Goal: Information Seeking & Learning: Find specific fact

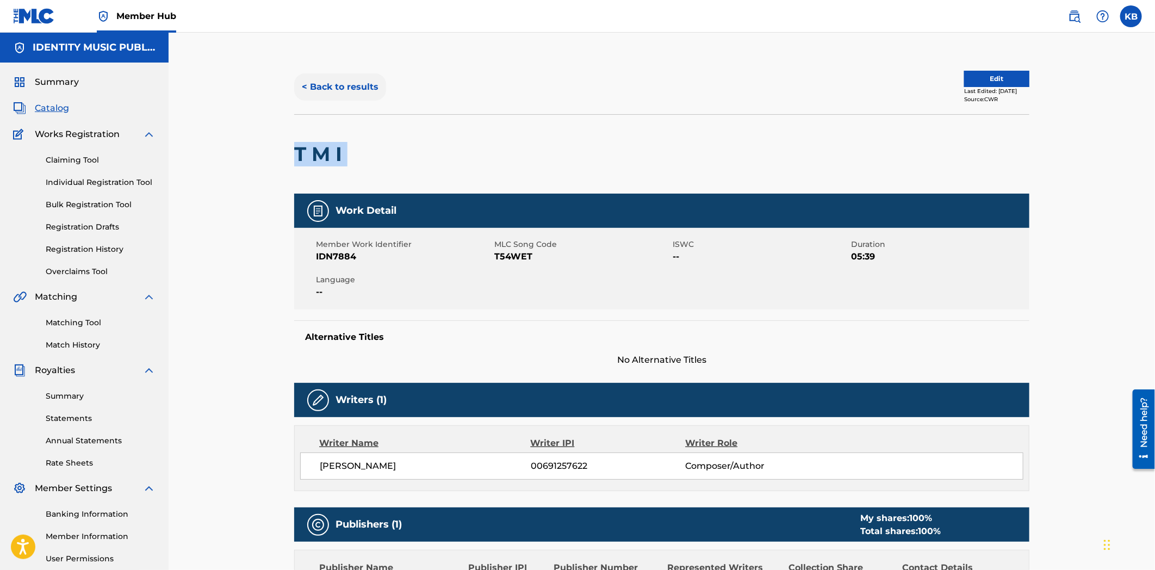
click at [351, 91] on button "< Back to results" at bounding box center [340, 86] width 92 height 27
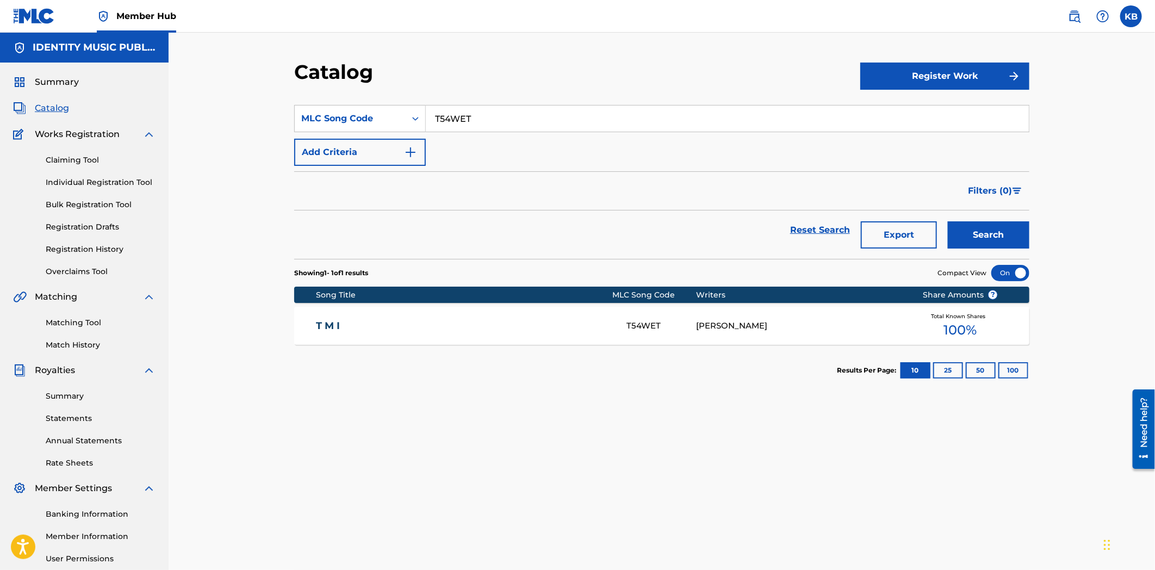
drag, startPoint x: 489, startPoint y: 127, endPoint x: 437, endPoint y: 127, distance: 52.7
click at [437, 127] on div "T54WET" at bounding box center [728, 118] width 604 height 27
click at [359, 119] on div "MLC Song Code" at bounding box center [350, 118] width 98 height 13
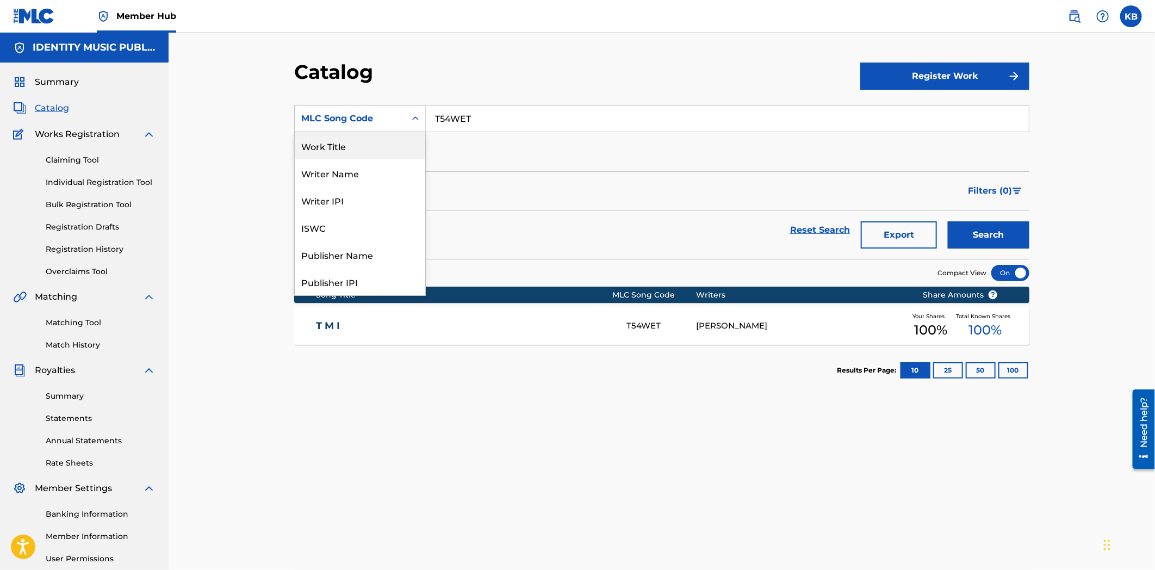
click at [372, 142] on div "Work Title" at bounding box center [360, 145] width 130 height 27
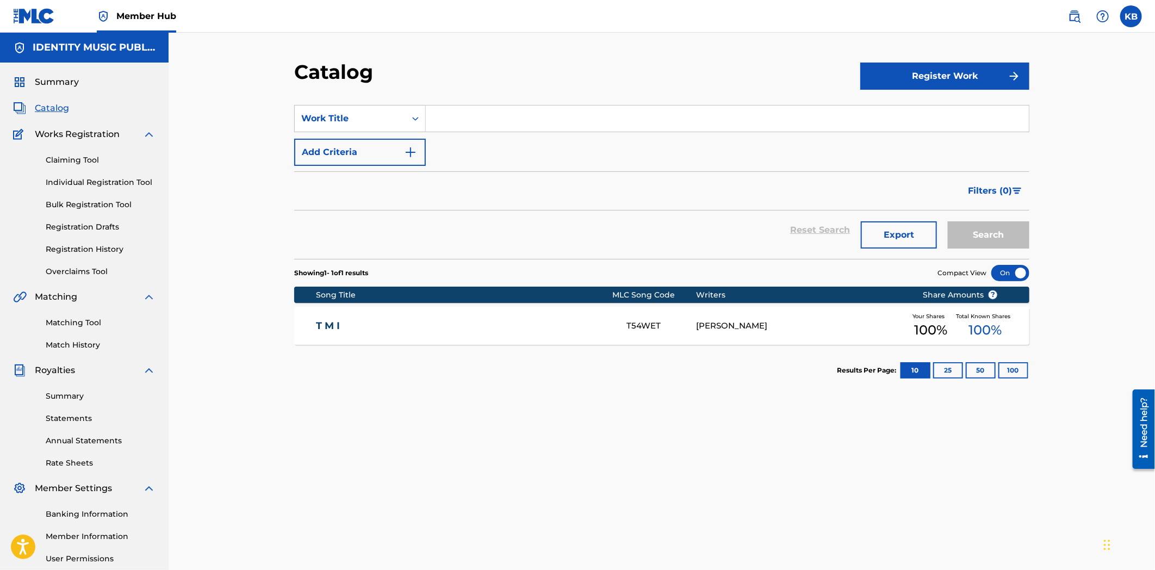
click at [520, 110] on input "Search Form" at bounding box center [727, 118] width 603 height 26
paste input "walking on clouds"
click at [966, 245] on button "Search" at bounding box center [989, 234] width 82 height 27
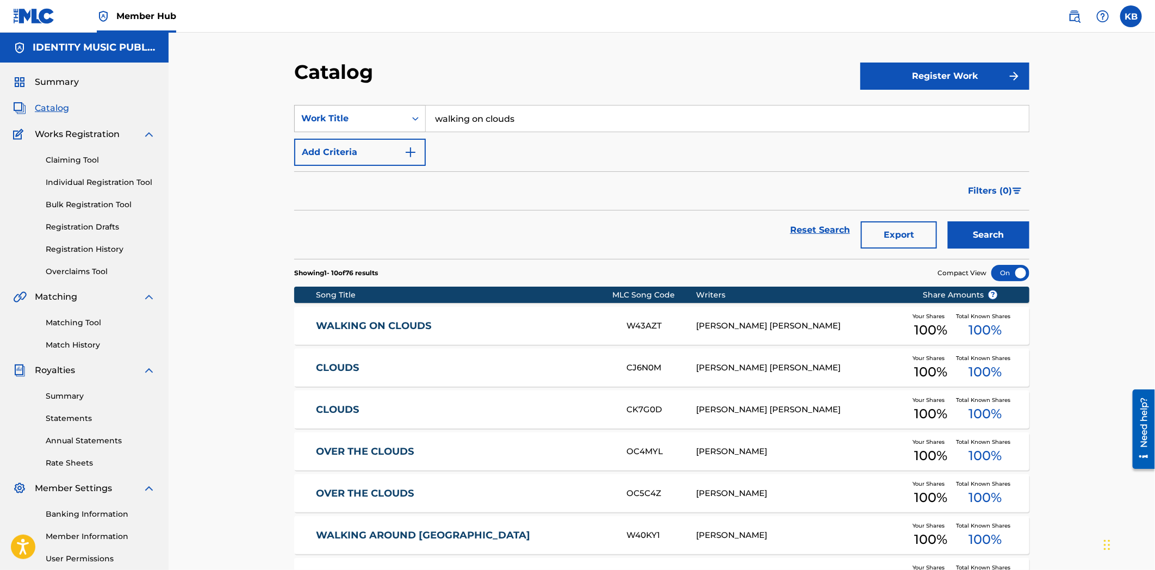
drag, startPoint x: 622, startPoint y: 114, endPoint x: 372, endPoint y: 129, distance: 250.6
click at [372, 129] on div "SearchWithCriteriaef8c9aa6-e5cd-4269-b2e1-ce4e51d0faf9 Work Title walking on cl…" at bounding box center [661, 118] width 735 height 27
paste input "lost cause"
type input "lost cause"
click at [995, 221] on button "Search" at bounding box center [989, 234] width 82 height 27
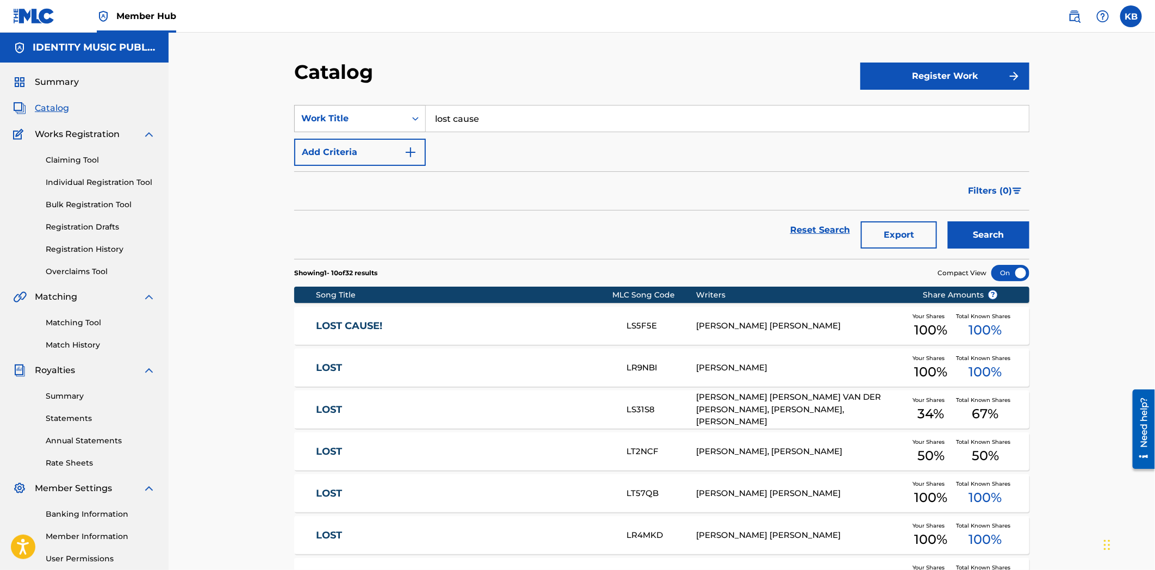
click at [374, 122] on div "Work Title" at bounding box center [350, 118] width 98 height 13
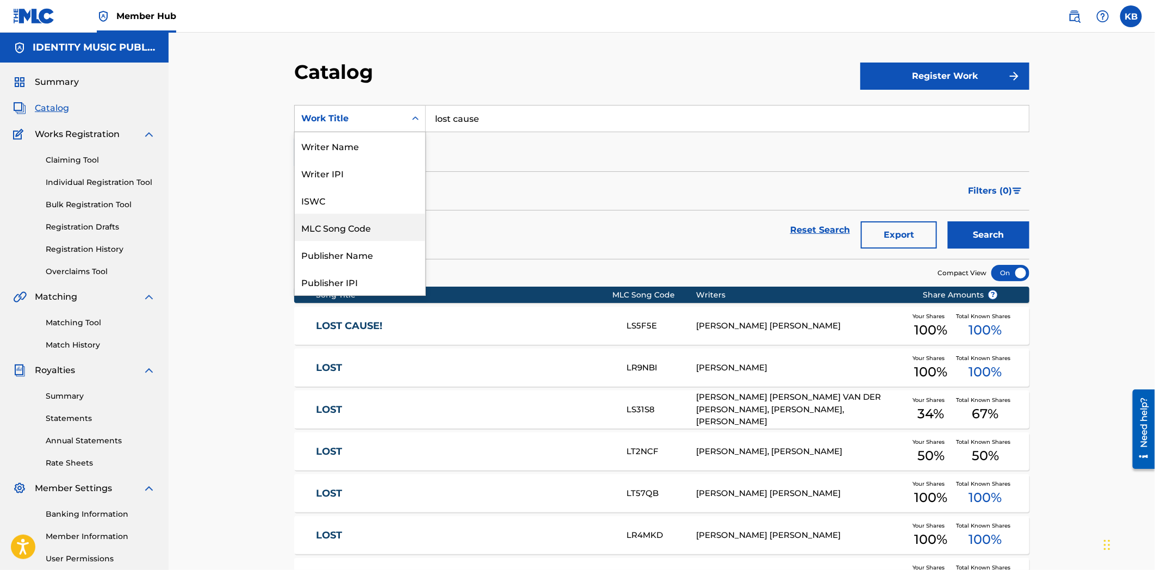
drag, startPoint x: 335, startPoint y: 237, endPoint x: 475, endPoint y: 161, distance: 158.6
click at [335, 237] on div "MLC Song Code" at bounding box center [360, 227] width 130 height 27
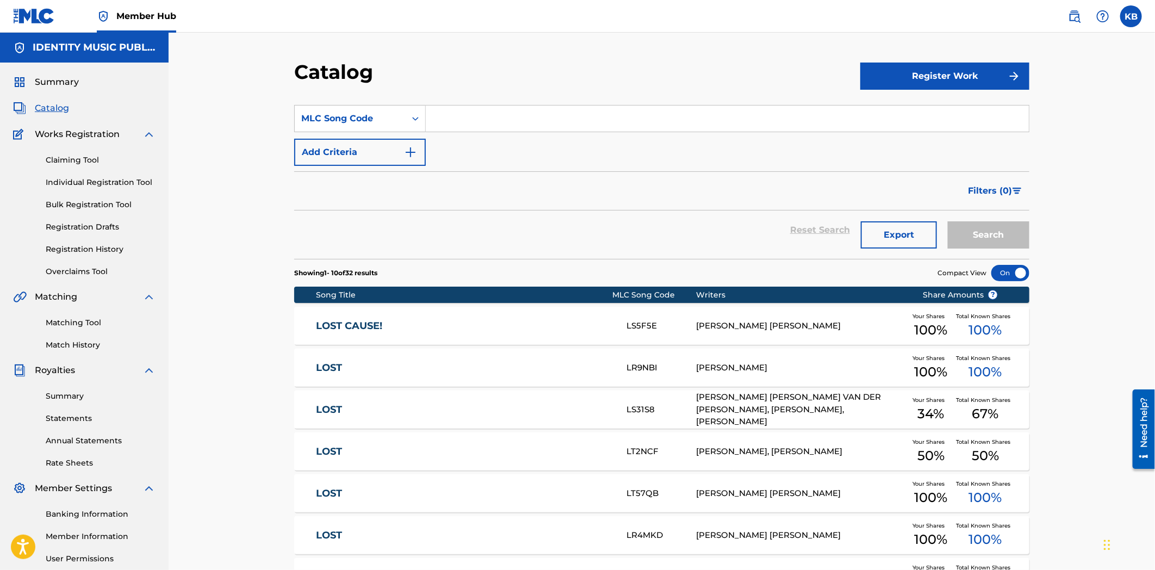
click at [487, 126] on input "Search Form" at bounding box center [727, 118] width 603 height 26
paste input "SJ0DNI"
type input "SJ0DNI"
click at [996, 237] on button "Search" at bounding box center [989, 234] width 82 height 27
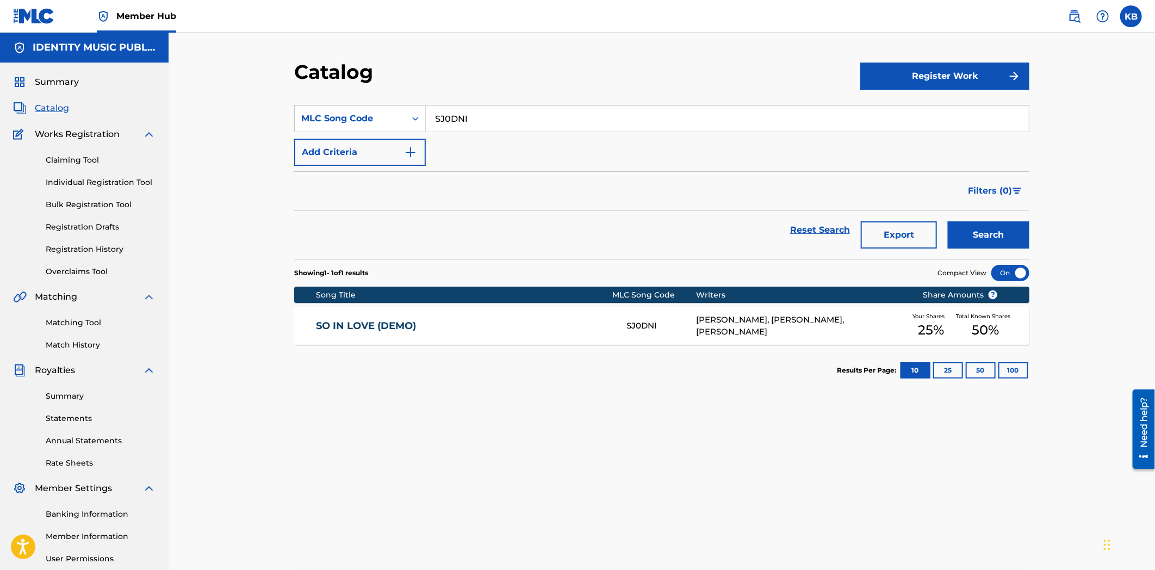
click at [546, 217] on div "Reset Search Export Search" at bounding box center [661, 229] width 735 height 39
click at [599, 326] on link "SO IN LOVE (DEMO)" at bounding box center [464, 326] width 296 height 13
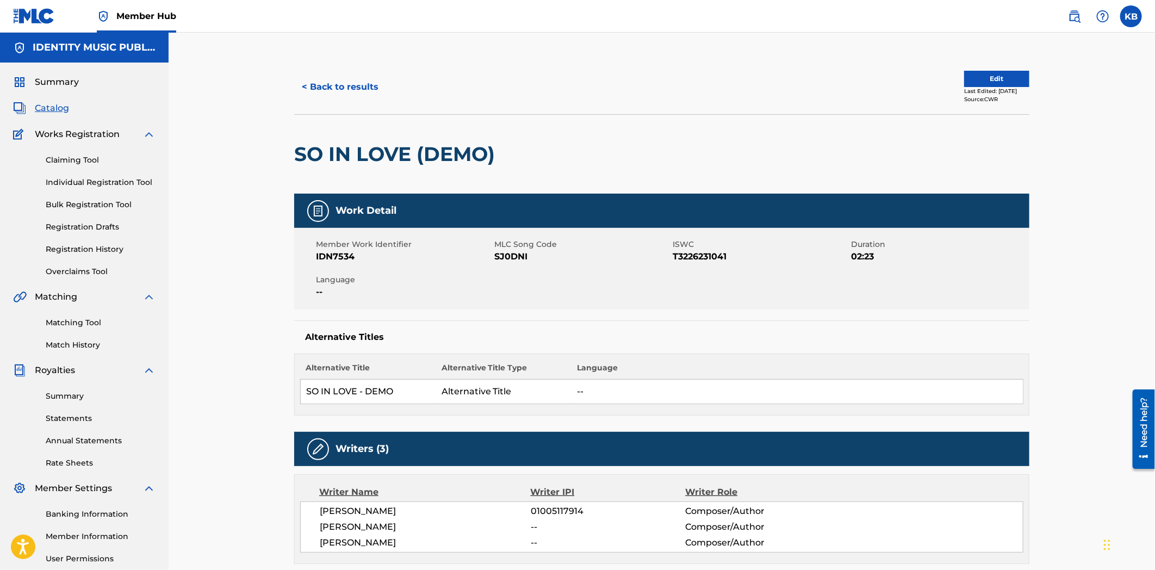
click at [340, 70] on div "< Back to results Edit Last Edited: [DATE] Source: CWR" at bounding box center [661, 87] width 735 height 54
click at [344, 84] on button "< Back to results" at bounding box center [340, 86] width 92 height 27
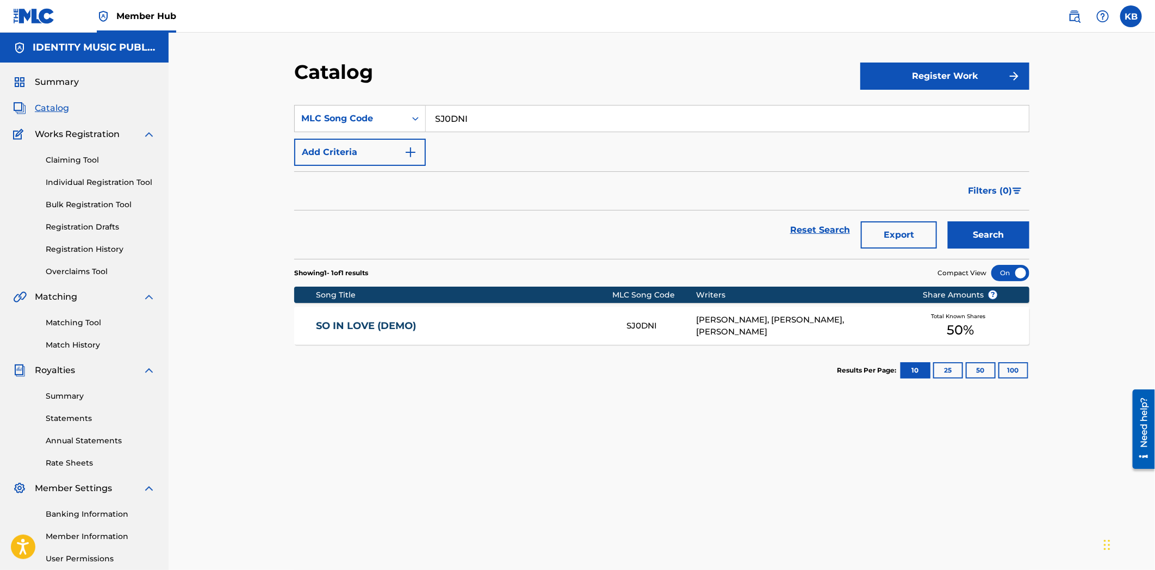
drag, startPoint x: 494, startPoint y: 113, endPoint x: 421, endPoint y: 170, distance: 91.8
click at [397, 134] on div "SearchWithCriteria2ba8d226-3bac-4c56-b649-96a38273a998 MLC Song Code SJ0DNI Add…" at bounding box center [661, 135] width 735 height 61
paste input "PN42F6"
type input "PN42F6"
click at [975, 232] on button "Search" at bounding box center [989, 234] width 82 height 27
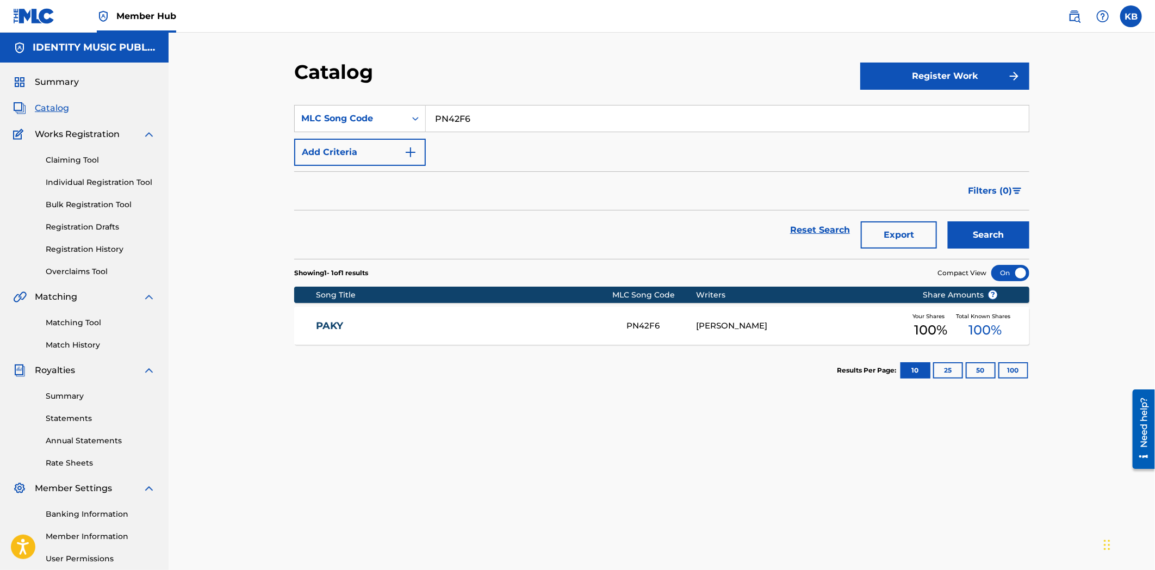
click at [381, 320] on link "PAKY" at bounding box center [464, 326] width 296 height 13
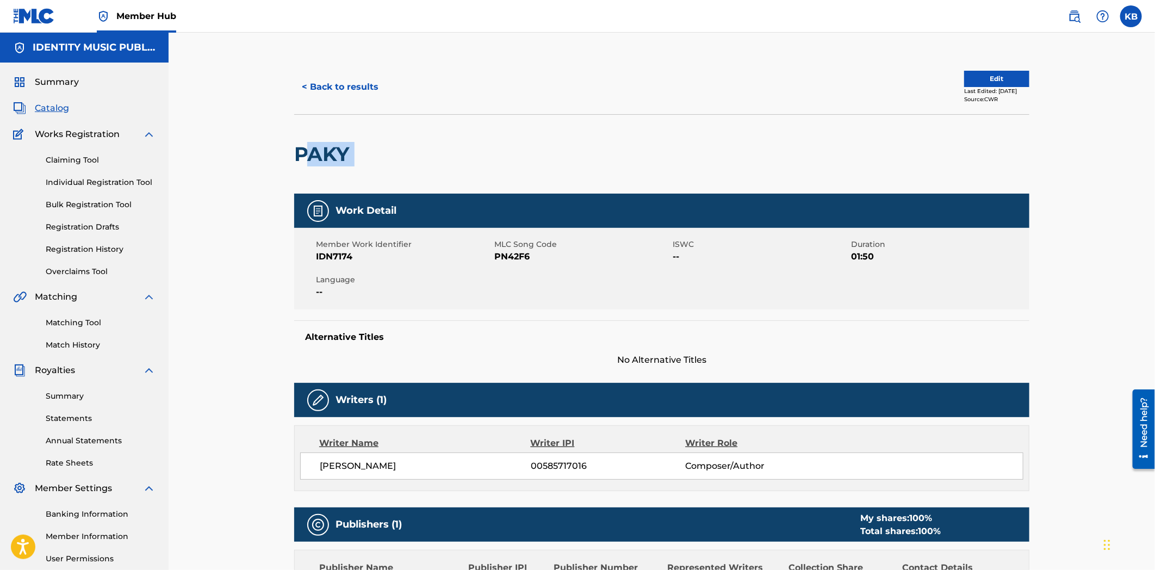
drag, startPoint x: 301, startPoint y: 146, endPoint x: 363, endPoint y: 158, distance: 62.6
click at [363, 158] on div "PAKY" at bounding box center [661, 153] width 735 height 79
drag, startPoint x: 297, startPoint y: 151, endPoint x: 361, endPoint y: 157, distance: 63.9
click at [361, 157] on div "PAKY" at bounding box center [661, 153] width 735 height 79
copy div "PAKY"
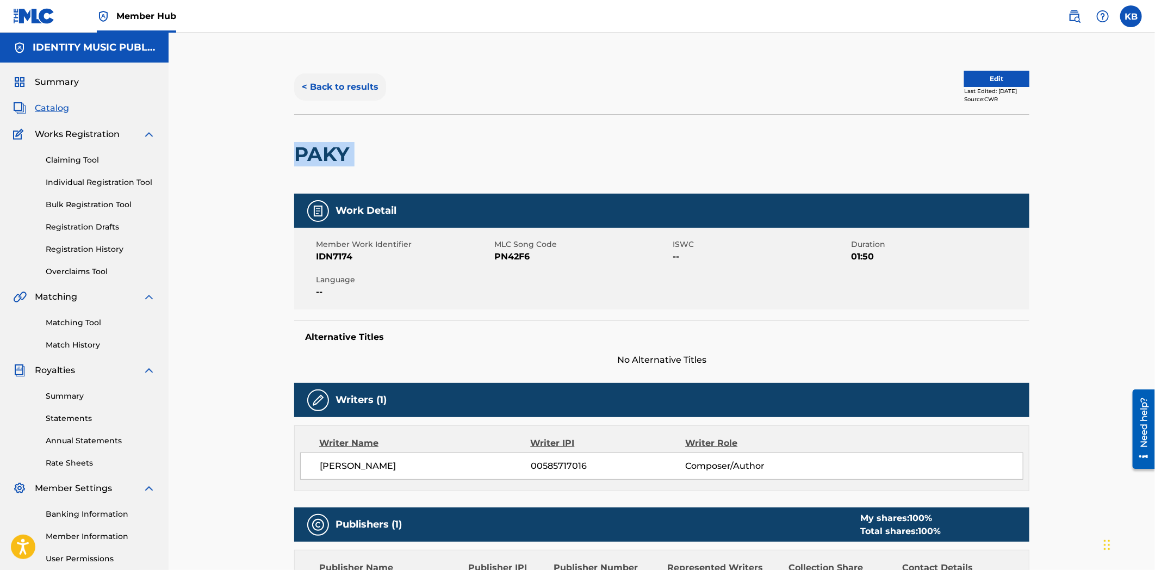
click at [356, 93] on button "< Back to results" at bounding box center [340, 86] width 92 height 27
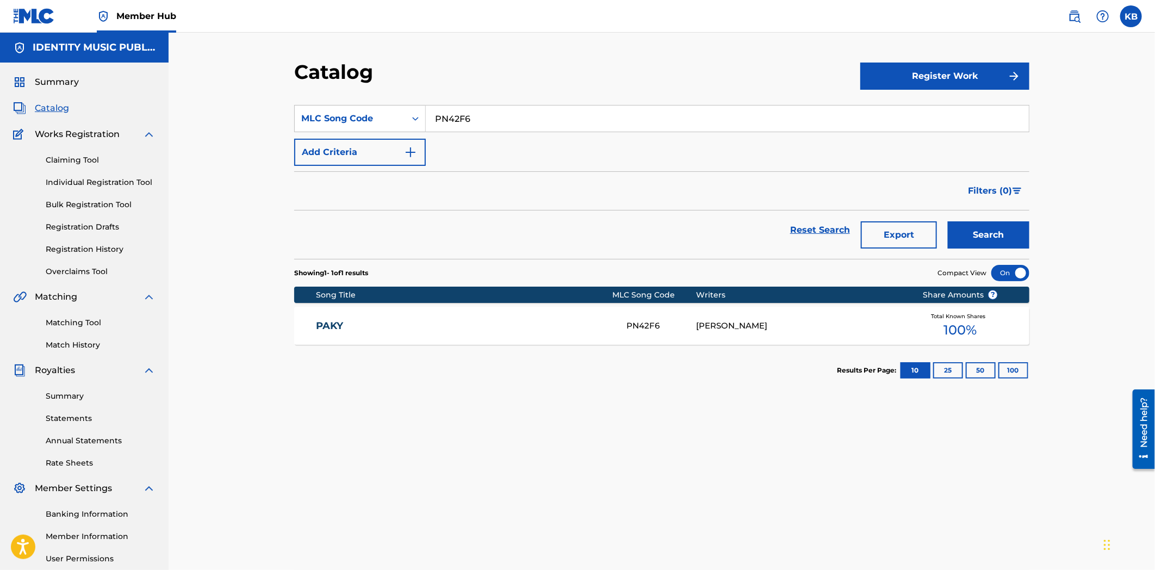
drag, startPoint x: 482, startPoint y: 123, endPoint x: 401, endPoint y: 134, distance: 81.7
click at [401, 133] on div "SearchWithCriteria2ba8d226-3bac-4c56-b649-96a38273a998 MLC Song Code PN42F6 Add…" at bounding box center [661, 135] width 735 height 61
paste input "RO3P7H"
type input "RO3P7H"
click at [997, 212] on div "Search" at bounding box center [985, 229] width 87 height 39
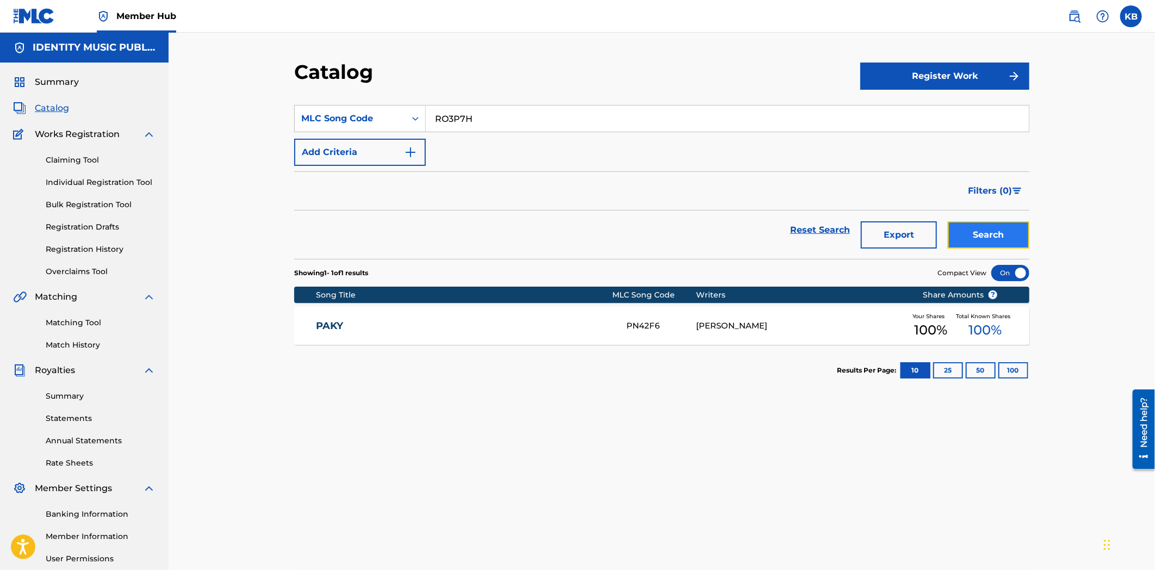
click at [982, 240] on button "Search" at bounding box center [989, 234] width 82 height 27
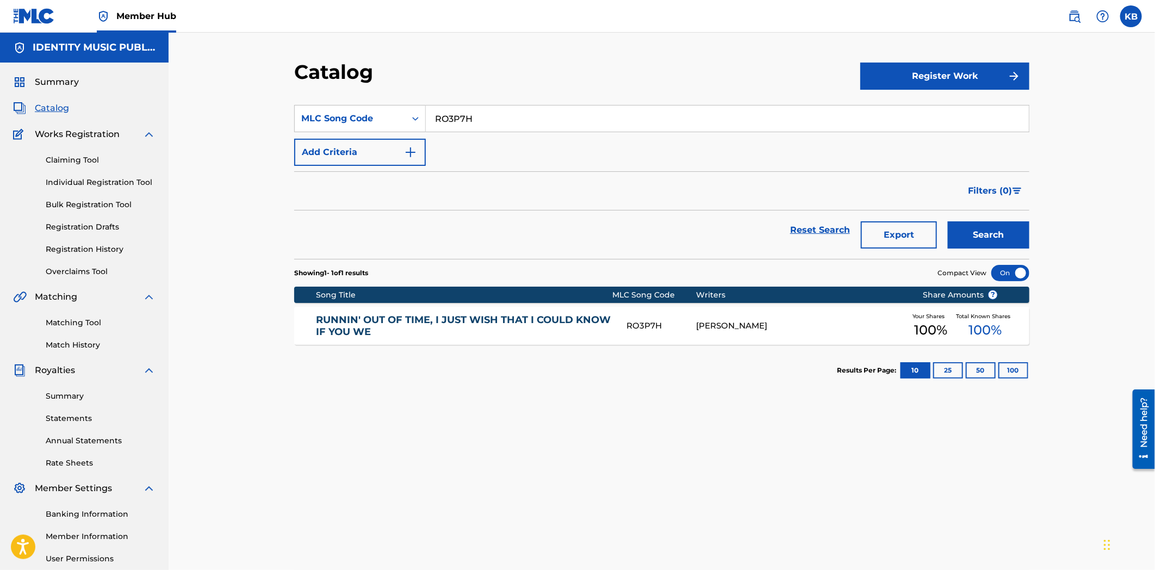
click at [562, 332] on link "RUNNIN' OUT OF TIME, I JUST WISH THAT I COULD KNOW IF YOU WE" at bounding box center [464, 326] width 296 height 24
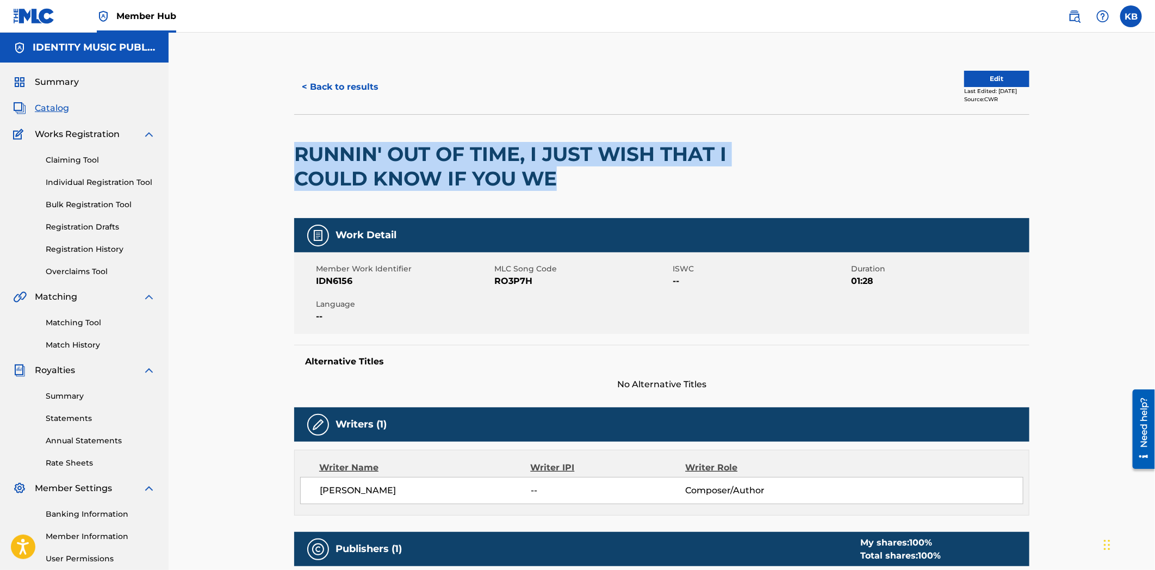
drag, startPoint x: 294, startPoint y: 147, endPoint x: 581, endPoint y: 196, distance: 290.7
click at [581, 196] on div "RUNNIN' OUT OF TIME, I JUST WISH THAT I COULD KNOW IF YOU WE" at bounding box center [514, 166] width 441 height 103
copy h2 "RUNNIN' OUT OF TIME, I JUST WISH THAT I COULD KNOW IF YOU WE"
click at [346, 82] on button "< Back to results" at bounding box center [340, 86] width 92 height 27
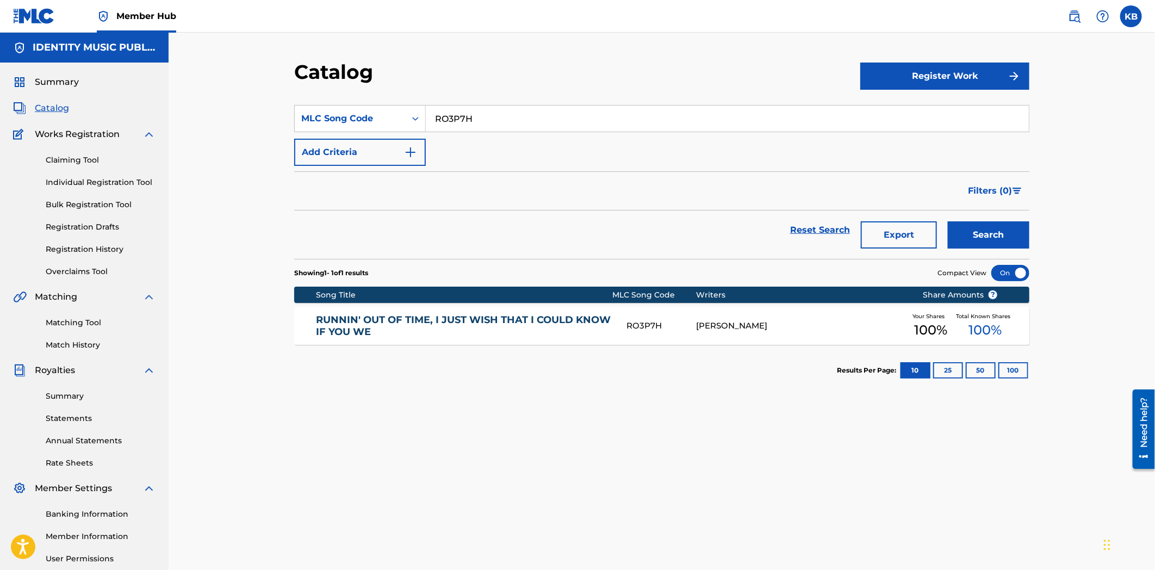
drag, startPoint x: 520, startPoint y: 119, endPoint x: 551, endPoint y: 217, distance: 103.9
click at [403, 135] on div "SearchWithCriteria2ba8d226-3bac-4c56-b649-96a38273a998 MLC Song Code RO3P7H Add…" at bounding box center [661, 135] width 735 height 61
paste input "okay, i admit i wanna hold you but it doesn't change the way i feel about you"
type input "okay, i admit i wanna hold you but it doesn't change the way i feel about you"
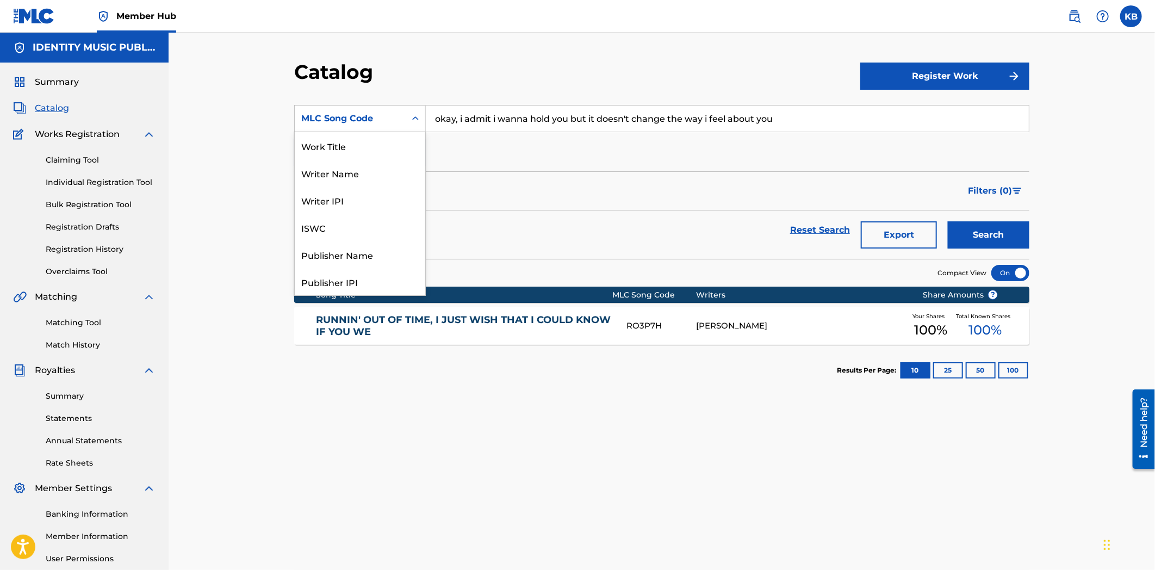
click at [310, 122] on div "MLC Song Code" at bounding box center [350, 118] width 98 height 13
click at [374, 154] on div "Work Title" at bounding box center [360, 145] width 130 height 27
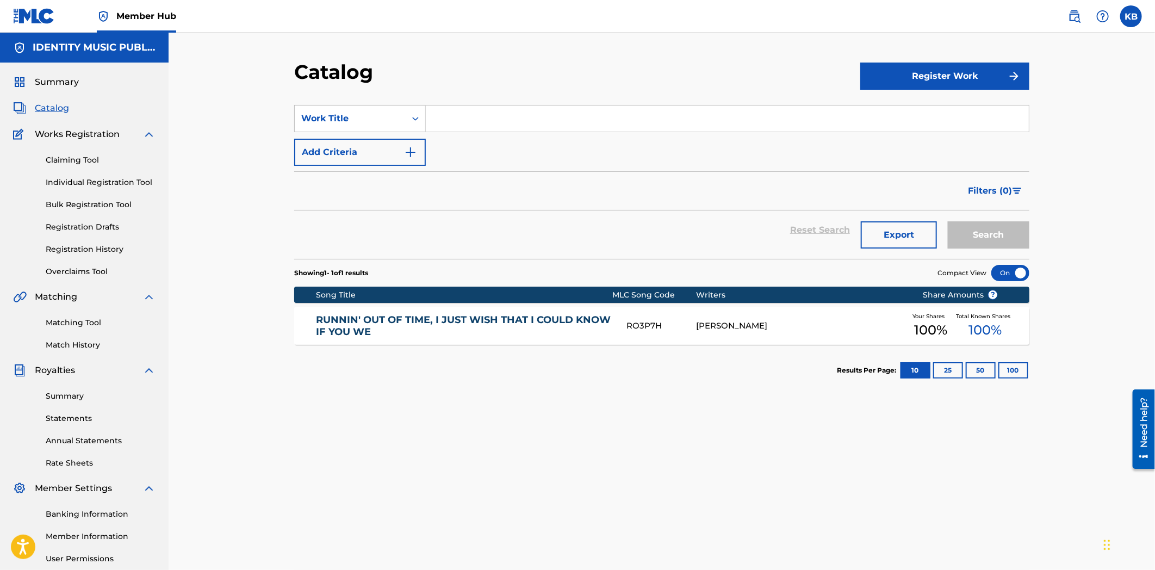
click at [803, 124] on input "Search Form" at bounding box center [727, 118] width 603 height 26
paste input "okay, i admit i wanna hold you but it doesn't change the way i feel about you"
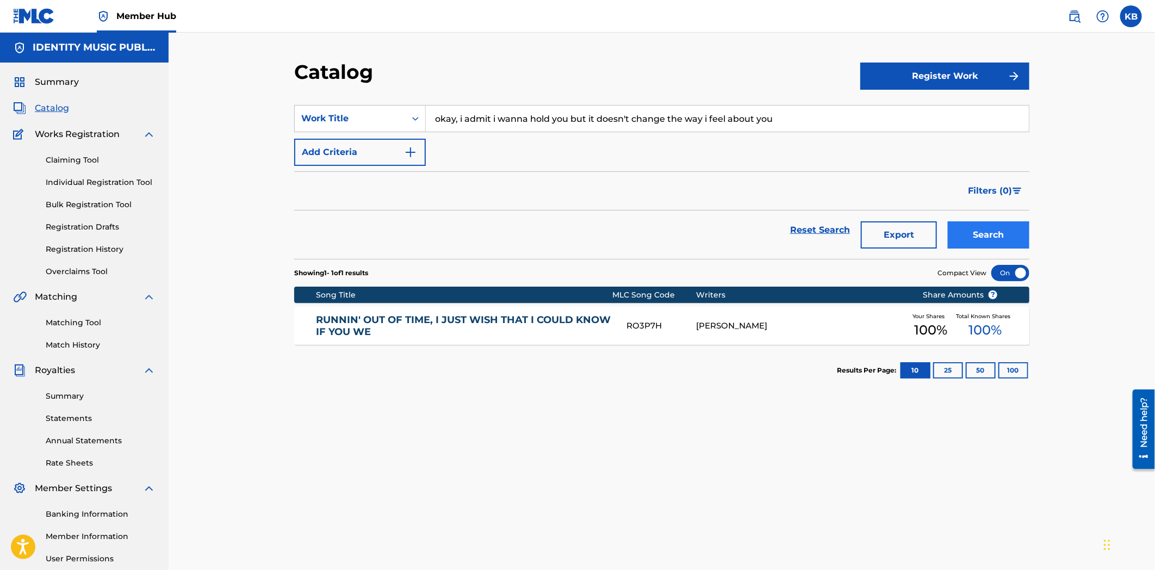
type input "okay, i admit i wanna hold you but it doesn't change the way i feel about you"
click at [979, 238] on button "Search" at bounding box center [989, 234] width 82 height 27
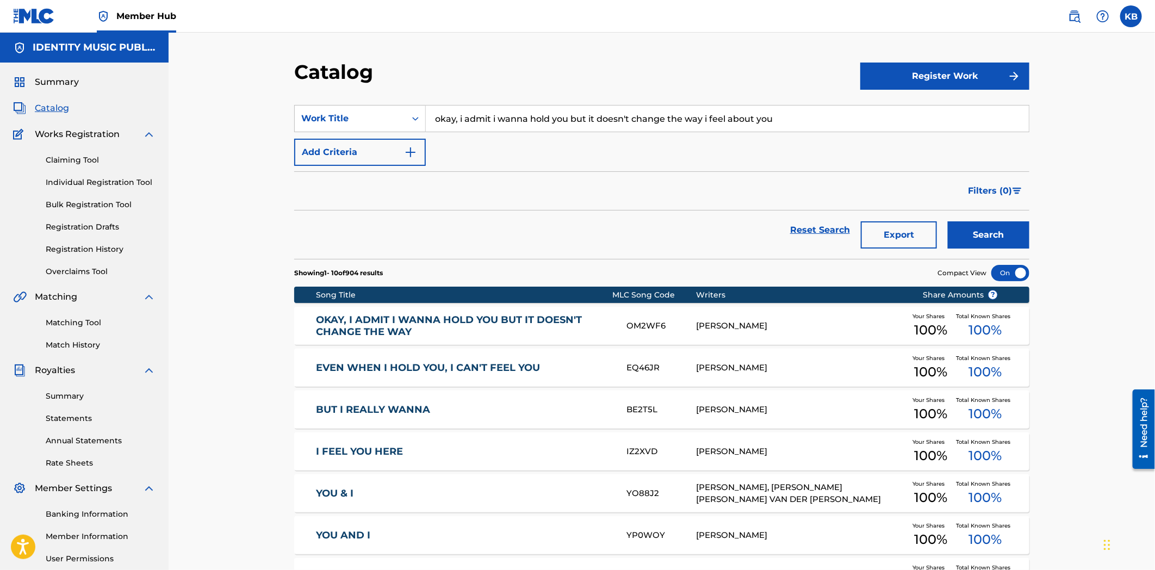
click at [527, 334] on link "OKAY, I ADMIT I WANNA HOLD YOU BUT IT DOESN'T CHANGE THE WAY" at bounding box center [464, 326] width 296 height 24
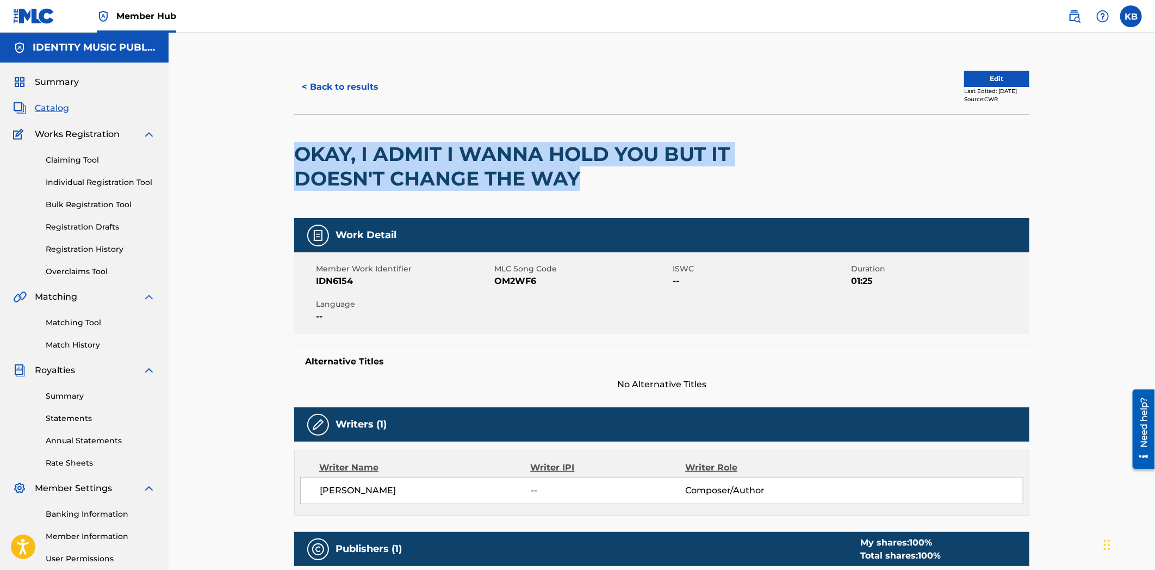
drag, startPoint x: 290, startPoint y: 146, endPoint x: 625, endPoint y: 182, distance: 337.4
click at [625, 181] on div "< Back to results Edit Last Edited: [DATE] Source: [PERSON_NAME], I ADMIT I WAN…" at bounding box center [661, 421] width 761 height 722
copy h2 "OKAY, I ADMIT I WANNA HOLD YOU BUT IT DOESN'T CHANGE THE WAY"
click at [336, 86] on button "< Back to results" at bounding box center [340, 86] width 92 height 27
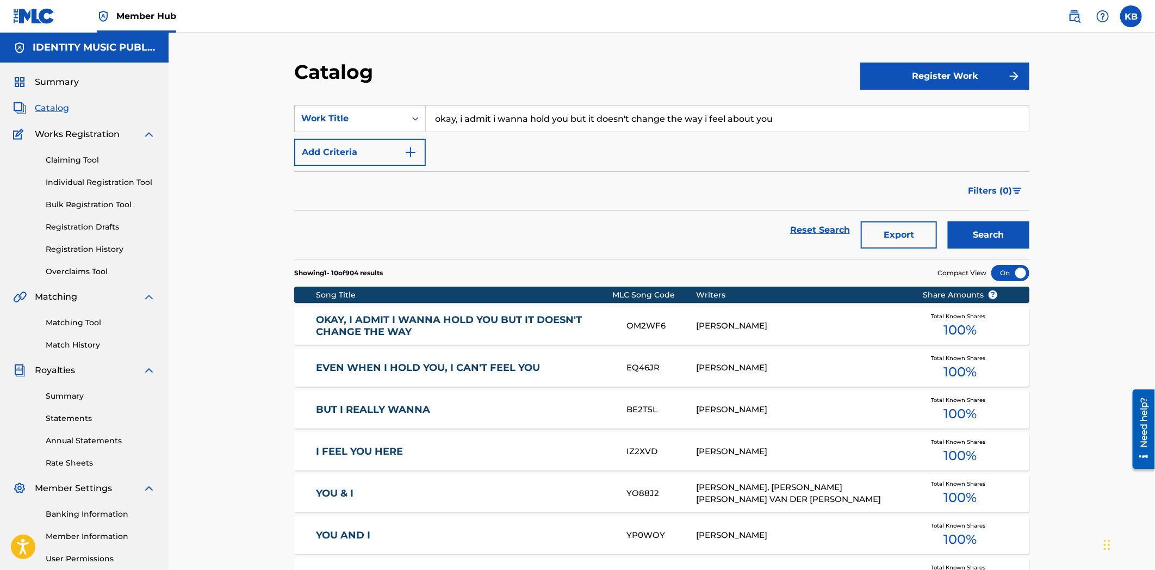
click at [561, 121] on input "okay, i admit i wanna hold you but it doesn't change the way i feel about you" at bounding box center [727, 118] width 603 height 26
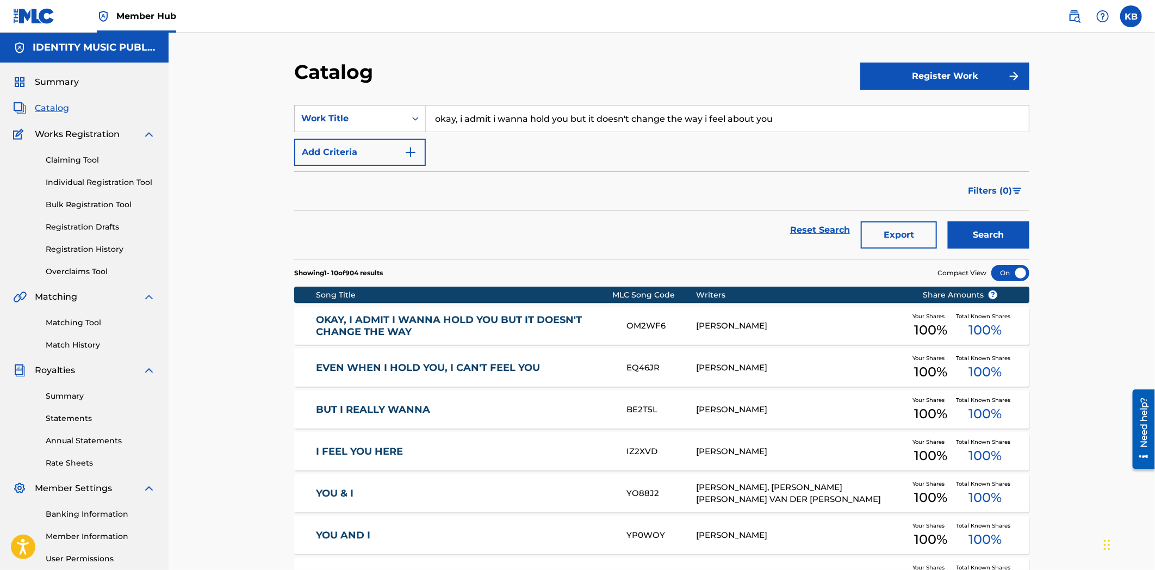
click at [561, 121] on input "okay, i admit i wanna hold you but it doesn't change the way i feel about you" at bounding box center [727, 118] width 603 height 26
paste input "nobody ever told you how"
type input "nobody ever told you how i feel about you"
click at [972, 241] on button "Search" at bounding box center [989, 234] width 82 height 27
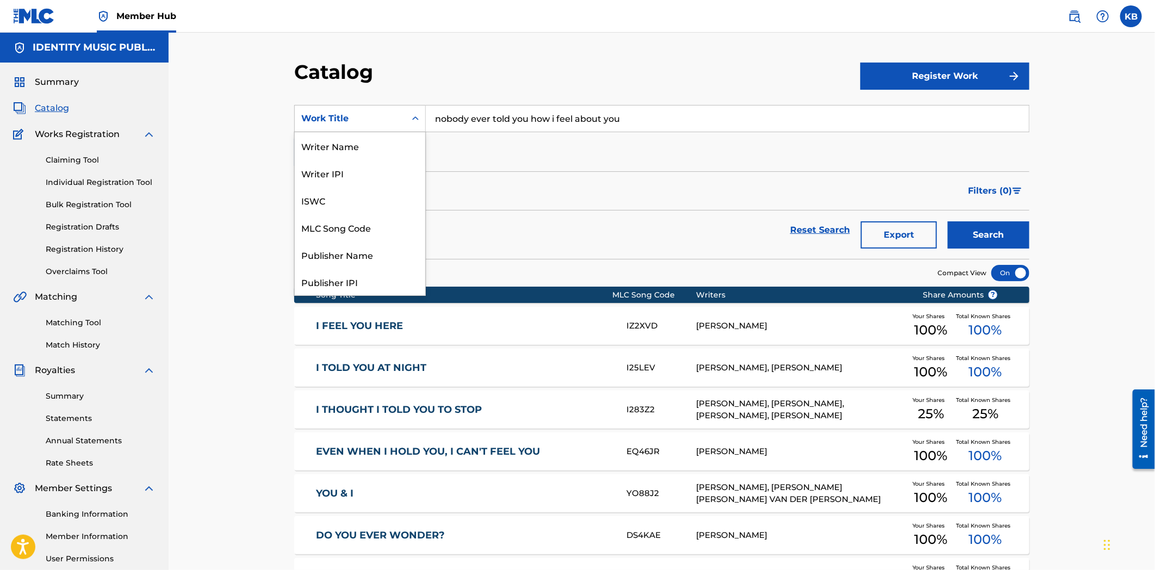
click at [417, 122] on icon "Search Form" at bounding box center [415, 118] width 11 height 11
click at [329, 237] on div "MLC Song Code" at bounding box center [360, 227] width 130 height 27
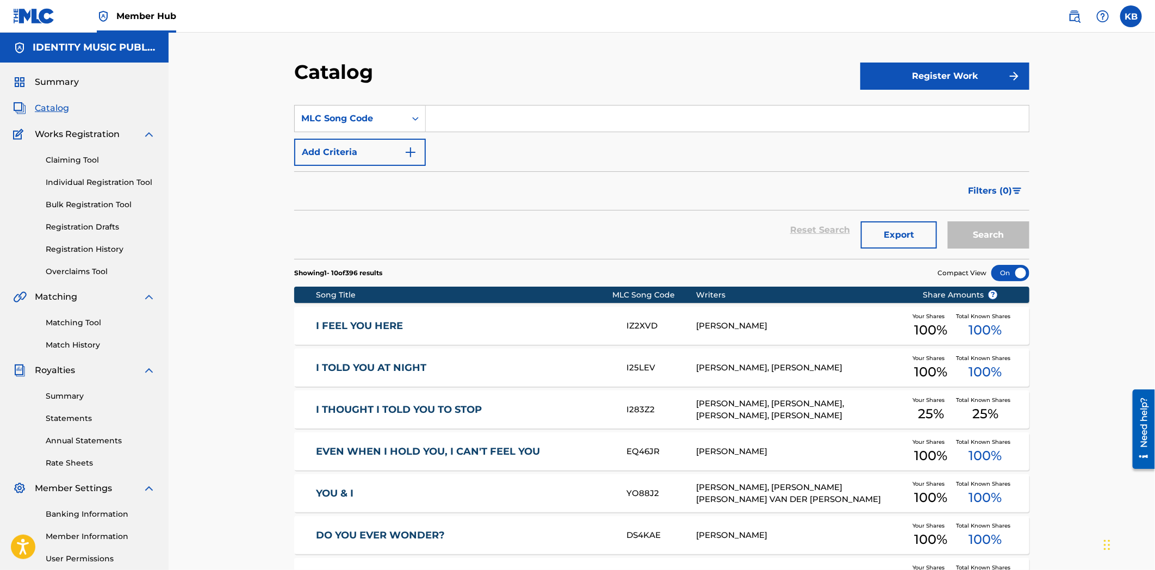
click at [547, 102] on section "SearchWithCriteria06ebd43e-4eaf-4c96-9855-86696316cf40 MLC Song Code Add Criter…" at bounding box center [661, 175] width 735 height 167
click at [525, 127] on input "Search Form" at bounding box center [727, 118] width 603 height 26
paste input "006YUTO"
click at [991, 242] on button "Search" at bounding box center [989, 234] width 82 height 27
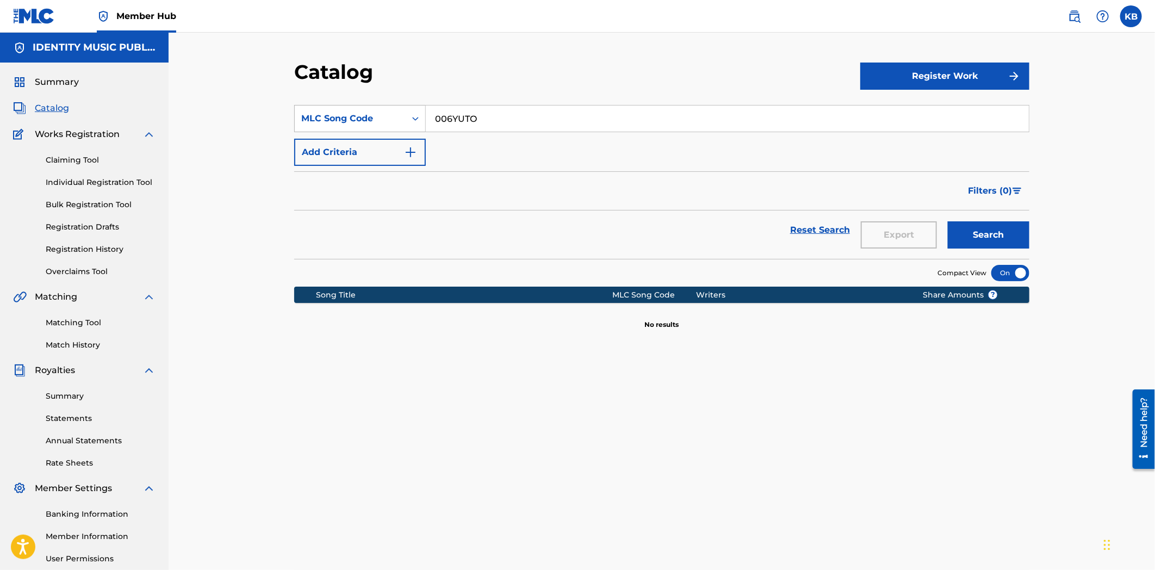
drag, startPoint x: 502, startPoint y: 113, endPoint x: 420, endPoint y: 129, distance: 84.3
click at [420, 129] on div "SearchWithCriteria06ebd43e-4eaf-4c96-9855-86696316cf40 MLC Song Code 006YUTO" at bounding box center [661, 118] width 735 height 27
paste input "RN7VHH"
drag, startPoint x: 963, startPoint y: 235, endPoint x: 963, endPoint y: 242, distance: 7.1
click at [966, 236] on button "Search" at bounding box center [989, 234] width 82 height 27
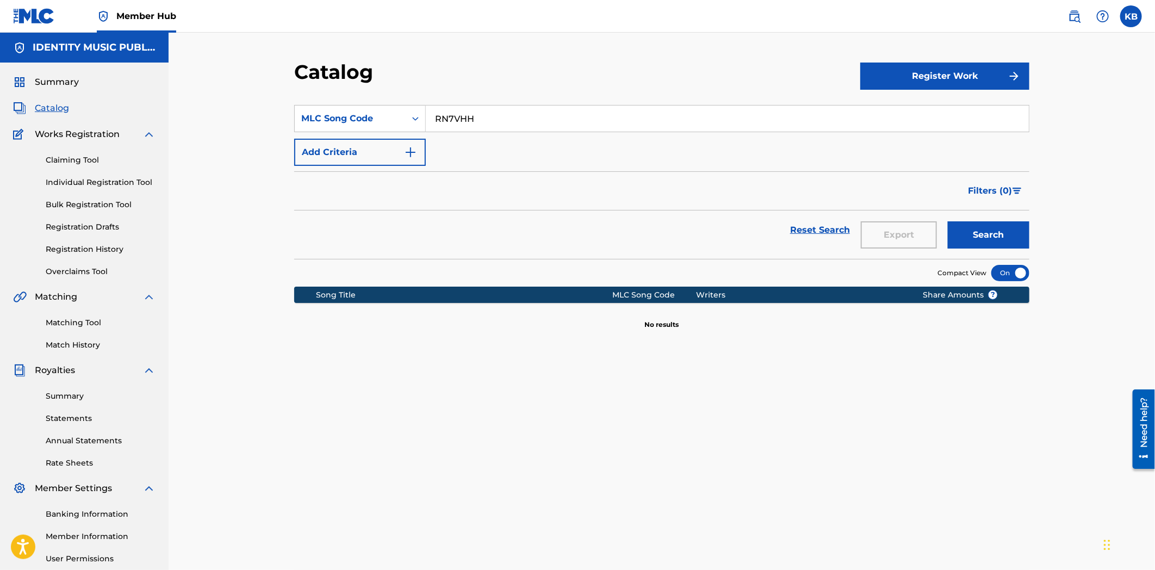
drag, startPoint x: 822, startPoint y: 523, endPoint x: 835, endPoint y: 533, distance: 16.3
click at [823, 523] on div "SearchWithCriteria06ebd43e-4eaf-4c96-9855-86696316cf40 MLC Song Code RN7VHH Add…" at bounding box center [661, 373] width 735 height 562
drag, startPoint x: 420, startPoint y: 128, endPoint x: 409, endPoint y: 148, distance: 23.1
click at [415, 130] on div "SearchWithCriteria06ebd43e-4eaf-4c96-9855-86696316cf40 MLC Song Code RN7VHH" at bounding box center [661, 118] width 735 height 27
click at [1036, 232] on div "Catalog Register Work SearchWithCriteria06ebd43e-4eaf-4c96-9855-86696316cf40 ML…" at bounding box center [661, 341] width 761 height 562
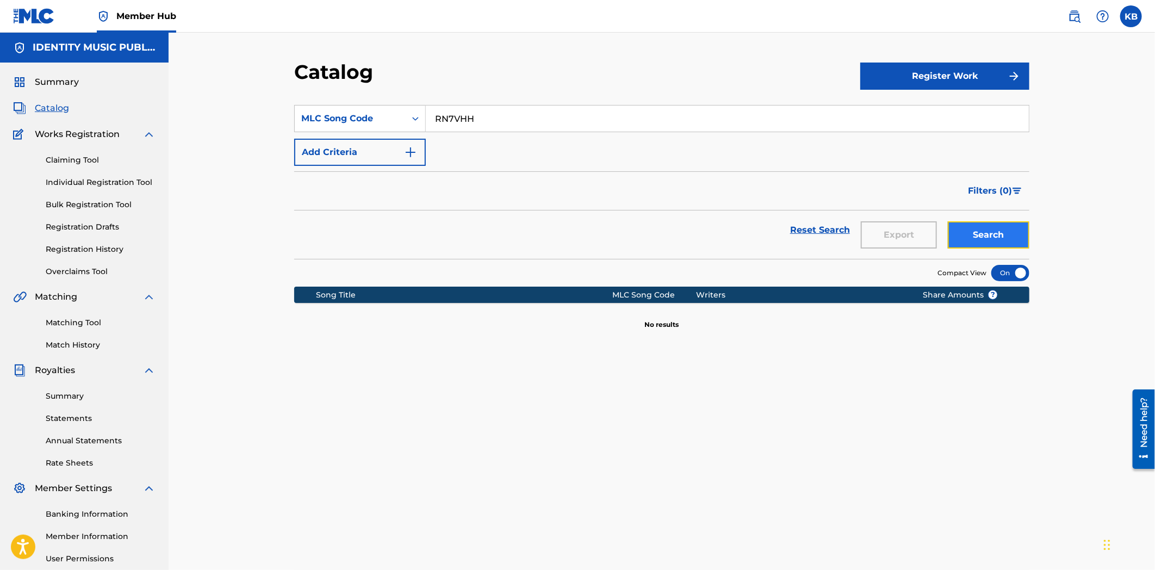
click at [999, 242] on button "Search" at bounding box center [989, 234] width 82 height 27
drag, startPoint x: 482, startPoint y: 116, endPoint x: 430, endPoint y: 147, distance: 60.2
click at [425, 139] on div "SearchWithCriteria06ebd43e-4eaf-4c96-9855-86696316cf40 MLC Song Code RN7VHH Add…" at bounding box center [661, 135] width 735 height 61
paste input "8HBX"
type input "RN8HBX"
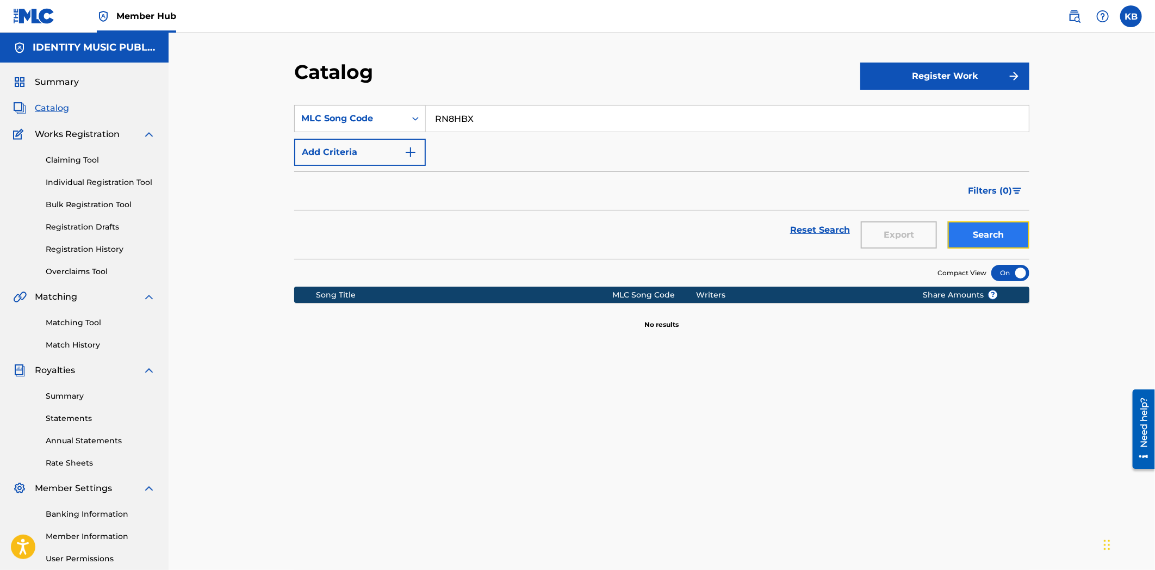
click at [974, 245] on button "Search" at bounding box center [989, 234] width 82 height 27
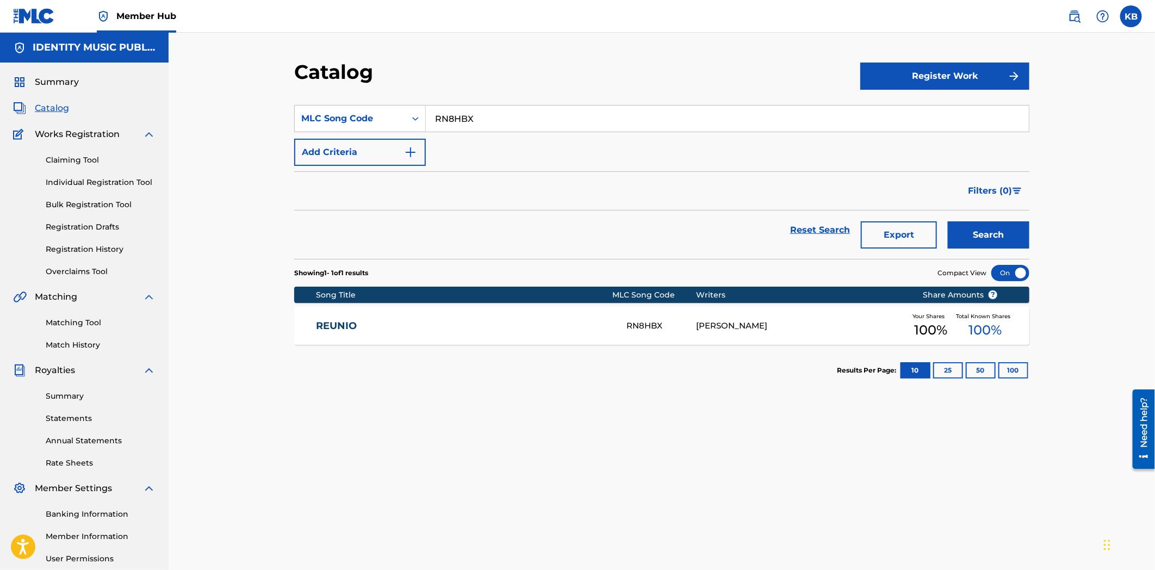
click at [415, 333] on div "REUNIO RN8HBX [PERSON_NAME] Your Shares 100 % Total Known Shares 100 %" at bounding box center [661, 326] width 735 height 38
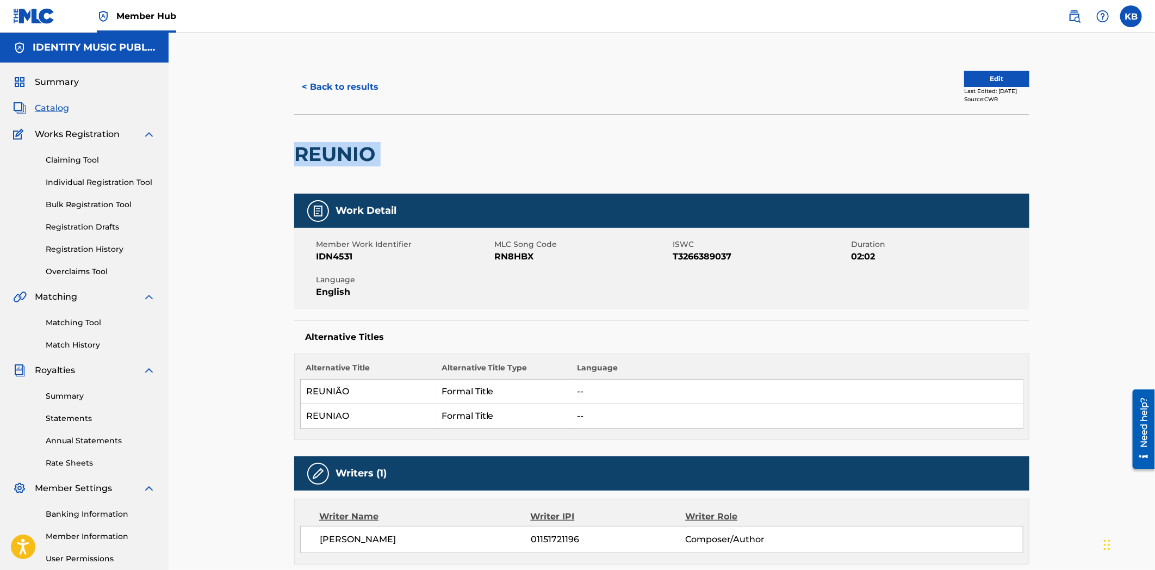
drag, startPoint x: 268, startPoint y: 151, endPoint x: 404, endPoint y: 152, distance: 136.5
click at [403, 152] on div "< Back to results Edit Last Edited: [DATE] Source: CWR REUNIO Work Detail Membe…" at bounding box center [662, 463] width 986 height 861
copy div "REUNIO"
click at [300, 87] on button "< Back to results" at bounding box center [340, 86] width 92 height 27
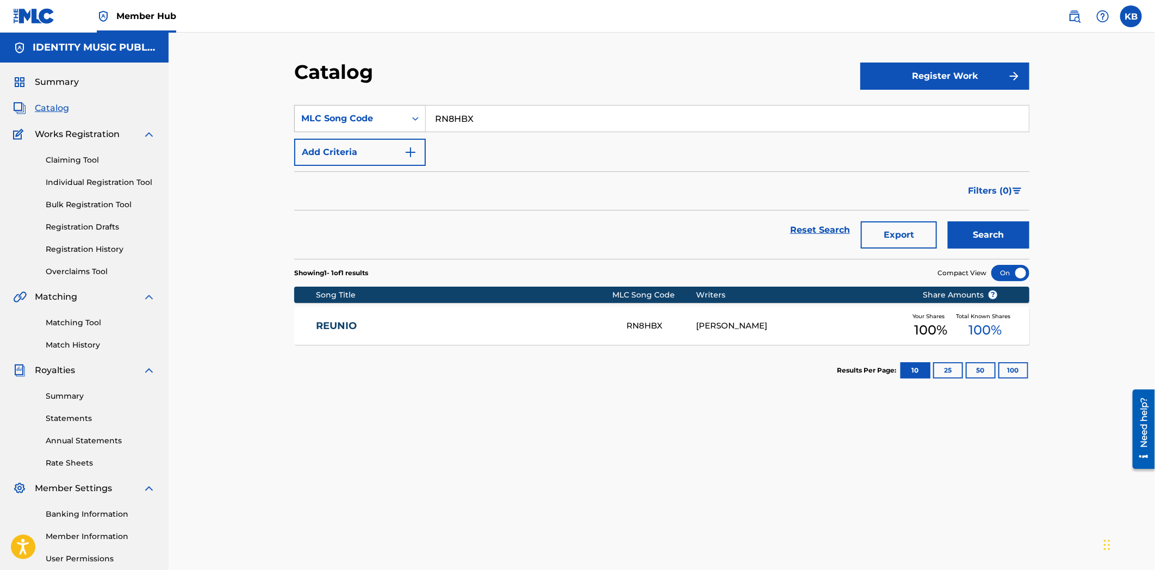
drag, startPoint x: 488, startPoint y: 122, endPoint x: 378, endPoint y: 132, distance: 109.7
click at [378, 132] on div "SearchWithCriteria06ebd43e-4eaf-4c96-9855-86696316cf40 MLC Song Code RN8HBX" at bounding box center [661, 118] width 735 height 27
paste input "purplecore"
click at [371, 119] on div "MLC Song Code" at bounding box center [350, 118] width 98 height 13
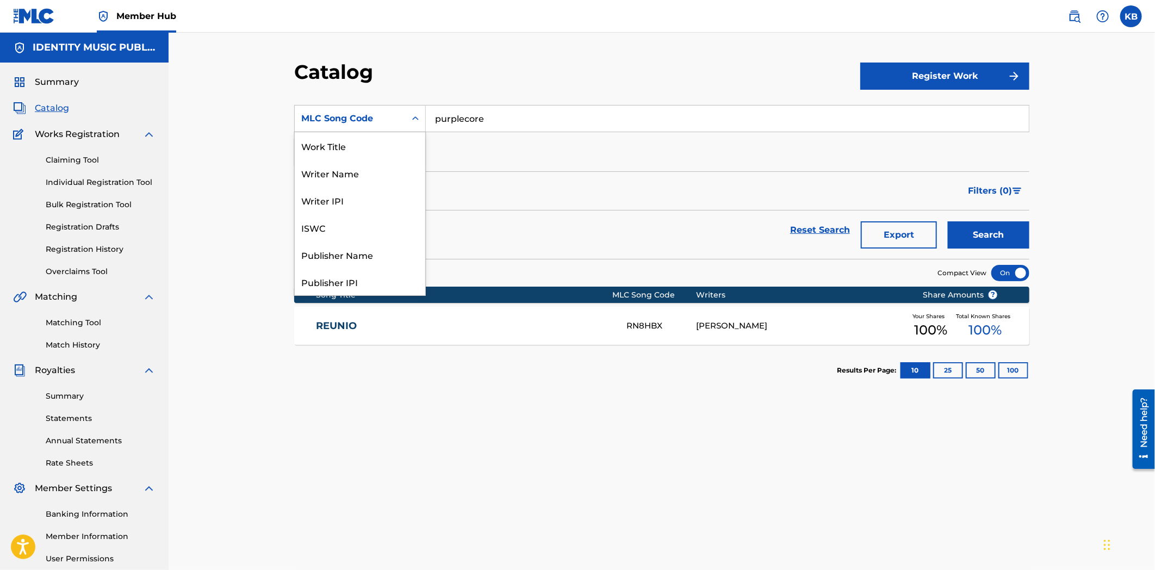
scroll to position [163, 0]
click at [508, 124] on input "purplecore" at bounding box center [727, 118] width 603 height 26
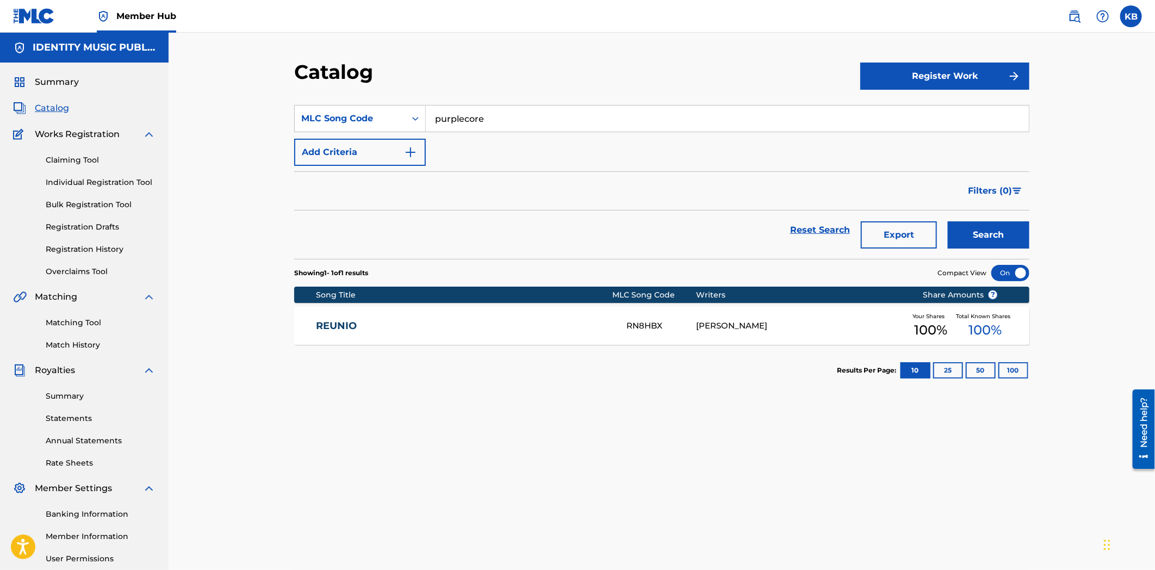
click at [508, 123] on input "purplecore" at bounding box center [727, 118] width 603 height 26
paste input "PN6WG3"
type input "PN6WG3"
click at [996, 237] on button "Search" at bounding box center [989, 234] width 82 height 27
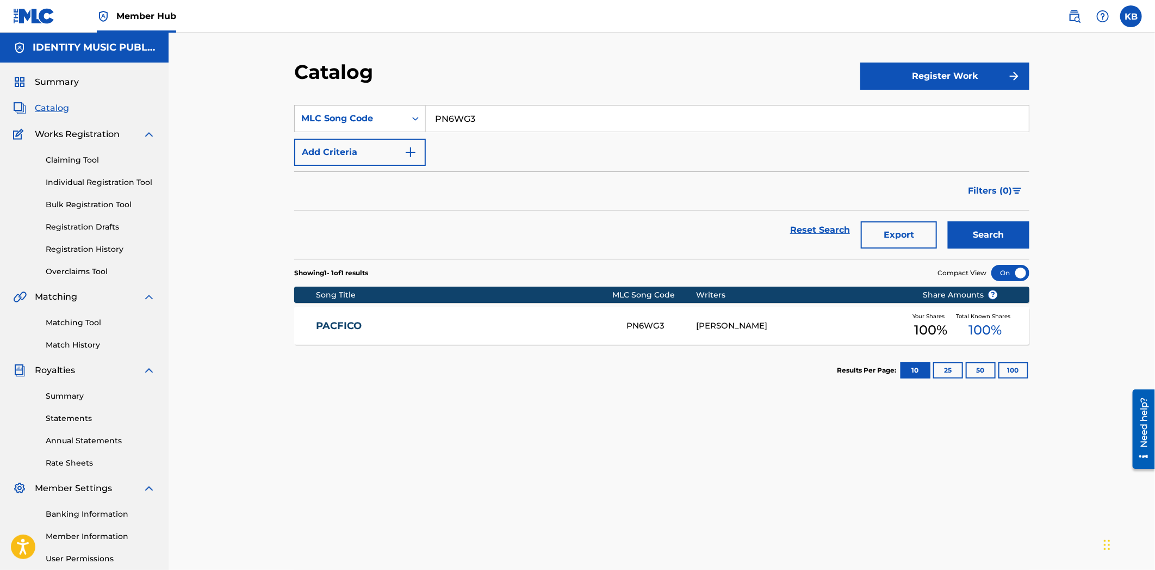
click at [505, 327] on link "PACFICO" at bounding box center [464, 326] width 296 height 13
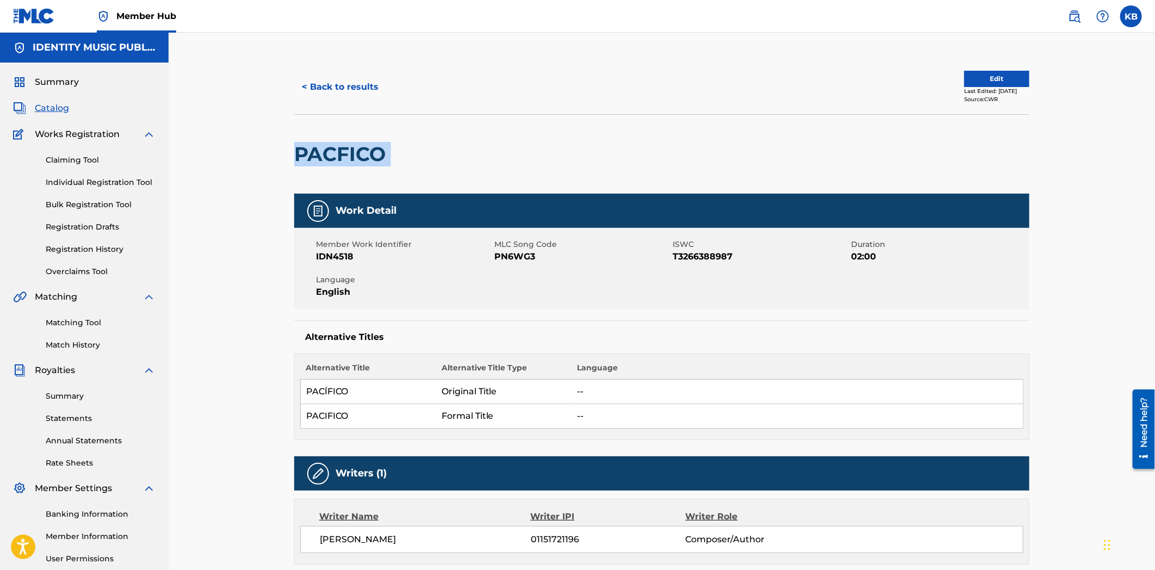
drag, startPoint x: 289, startPoint y: 153, endPoint x: 524, endPoint y: 158, distance: 234.4
click at [524, 158] on div "< Back to results Edit Last Edited: [DATE] Source: CWR PACFICO Work Detail Memb…" at bounding box center [661, 518] width 761 height 916
copy div "PACFICO"
click at [314, 96] on button "< Back to results" at bounding box center [340, 86] width 92 height 27
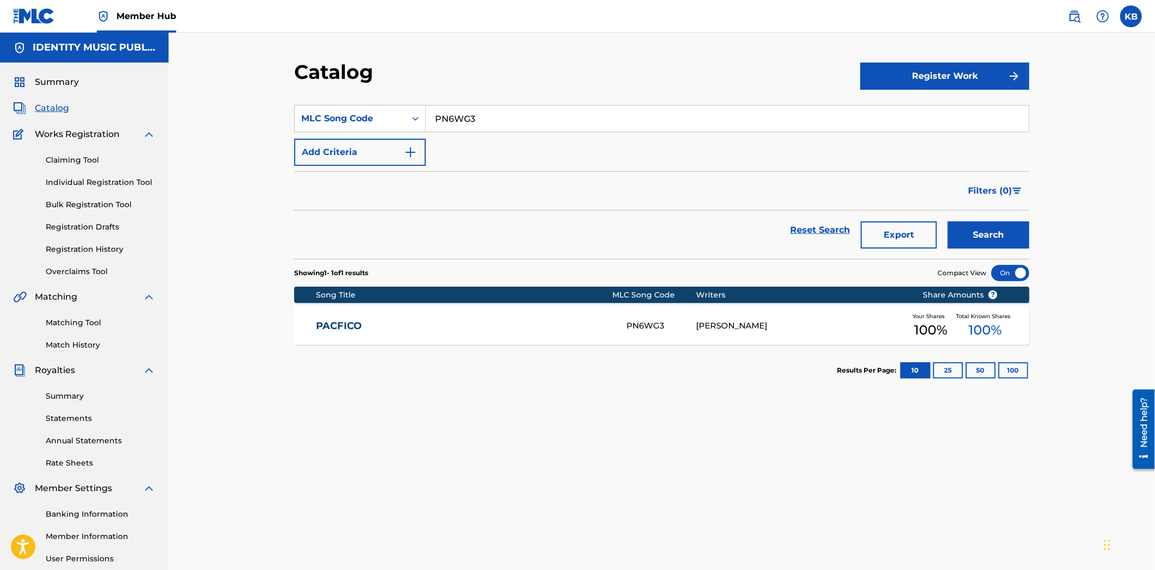
drag, startPoint x: 495, startPoint y: 106, endPoint x: 493, endPoint y: 121, distance: 14.8
click at [495, 110] on input "PN6WG3" at bounding box center [727, 118] width 603 height 26
drag, startPoint x: 515, startPoint y: 123, endPoint x: 387, endPoint y: 130, distance: 128.0
click at [385, 128] on div "SearchWithCriteria06ebd43e-4eaf-4c96-9855-86696316cf40 MLC Song Code PN6WG3" at bounding box center [661, 118] width 735 height 27
paste input "NH2SK5"
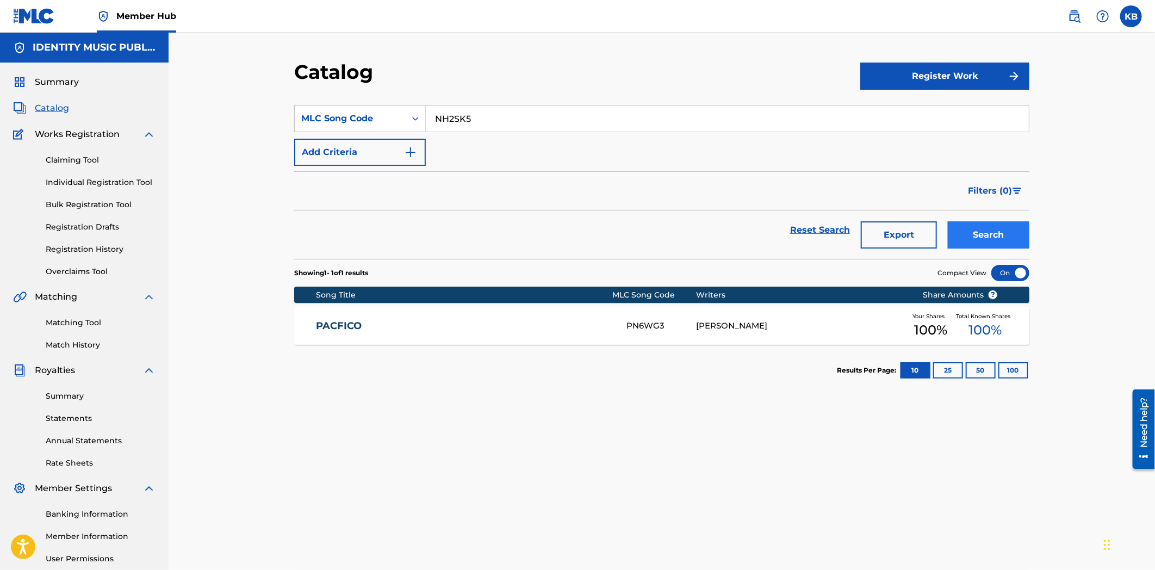
type input "NH2SK5"
click at [993, 229] on button "Search" at bounding box center [989, 234] width 82 height 27
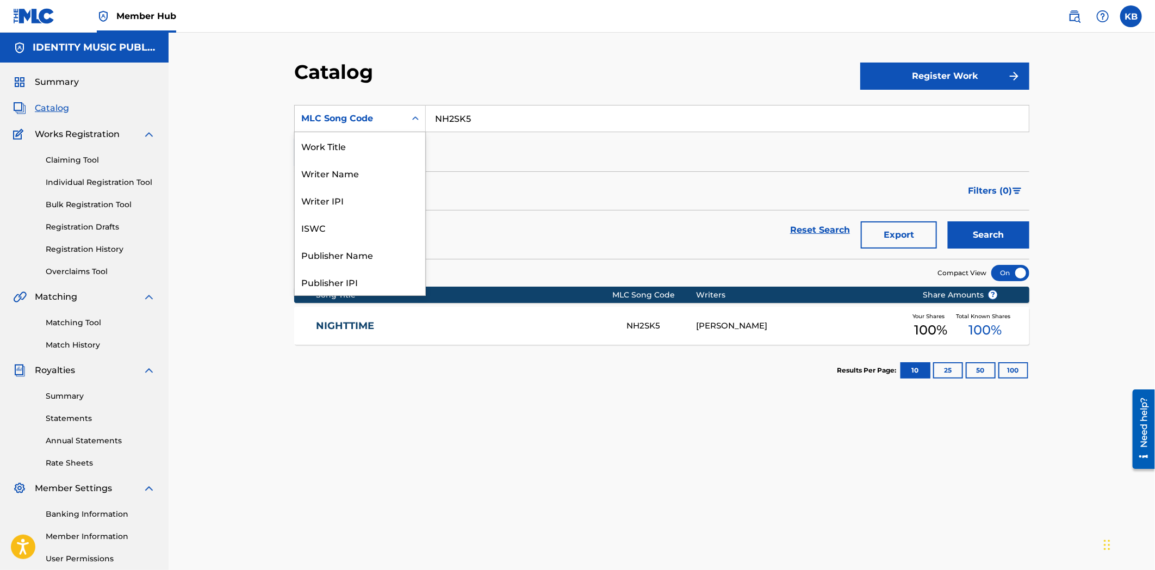
click at [372, 128] on div "MLC Song Code" at bounding box center [350, 118] width 111 height 21
click at [335, 222] on div "ISWC" at bounding box center [360, 227] width 130 height 27
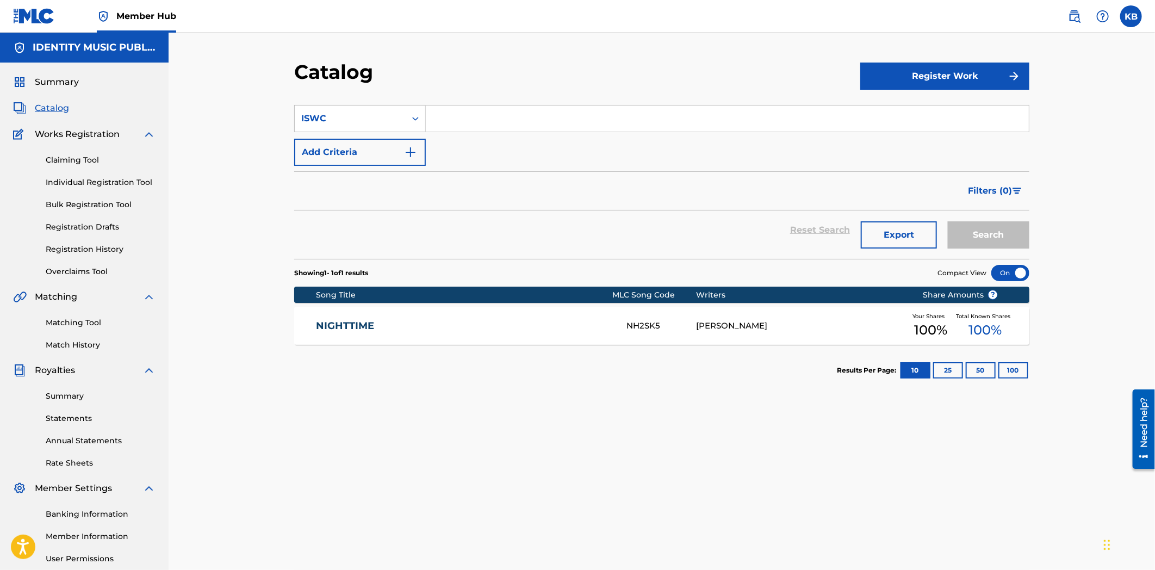
click at [495, 109] on input "Search Form" at bounding box center [727, 118] width 603 height 26
paste input "T3266234935"
type input "T3266234935"
click at [975, 244] on button "Search" at bounding box center [989, 234] width 82 height 27
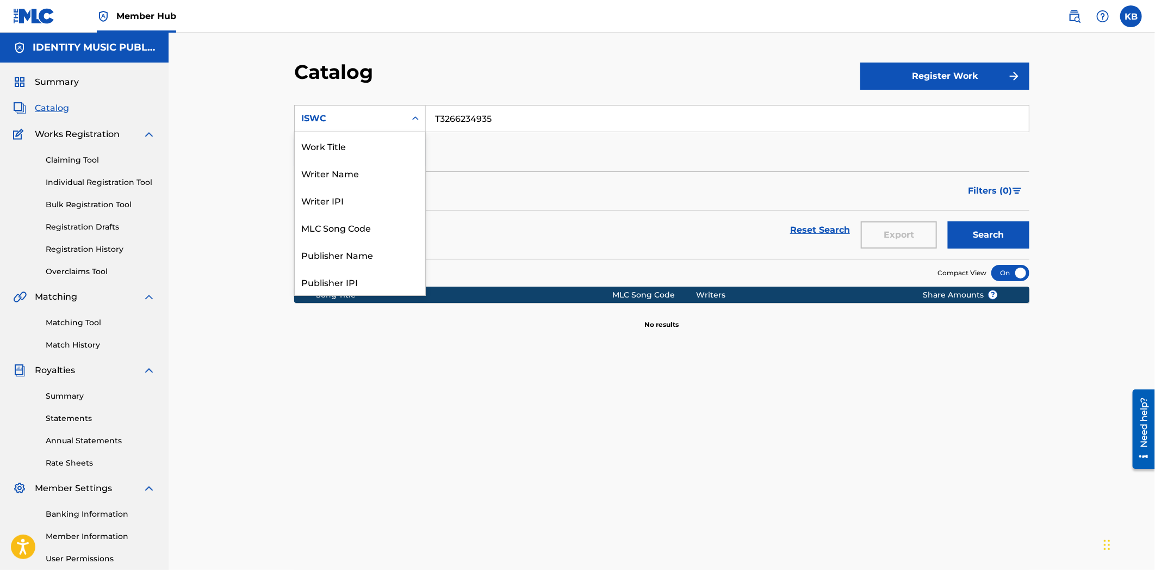
click at [348, 122] on div "ISWC" at bounding box center [350, 118] width 98 height 13
click at [340, 234] on div "MLC Song Code" at bounding box center [360, 227] width 130 height 27
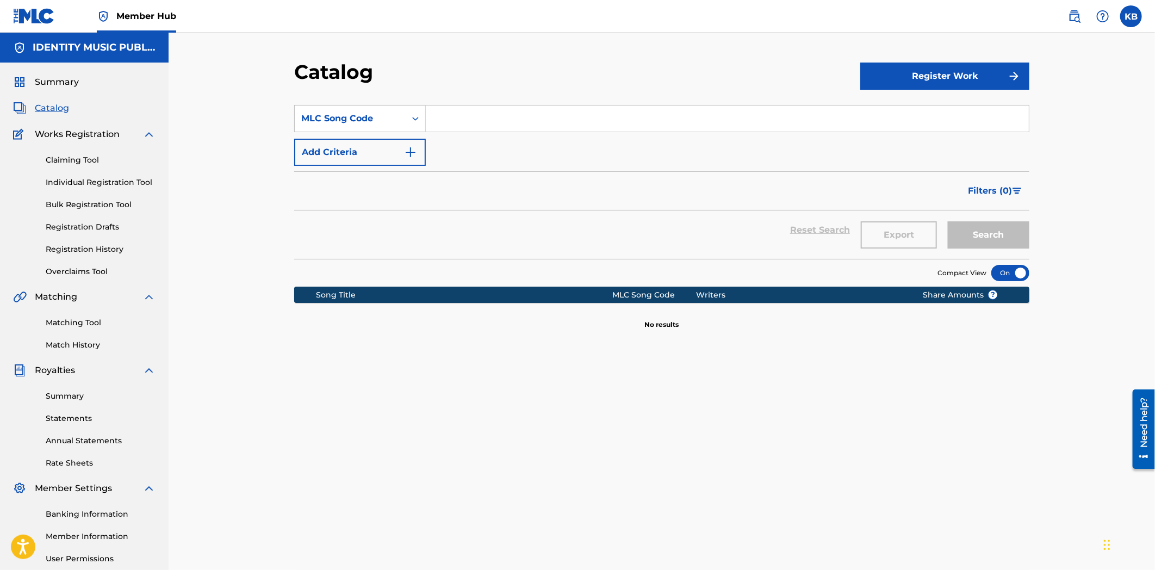
click at [502, 125] on input "Search Form" at bounding box center [727, 118] width 603 height 26
paste input "MR2NM3"
type input "MR2NM3"
click at [1002, 235] on button "Search" at bounding box center [989, 234] width 82 height 27
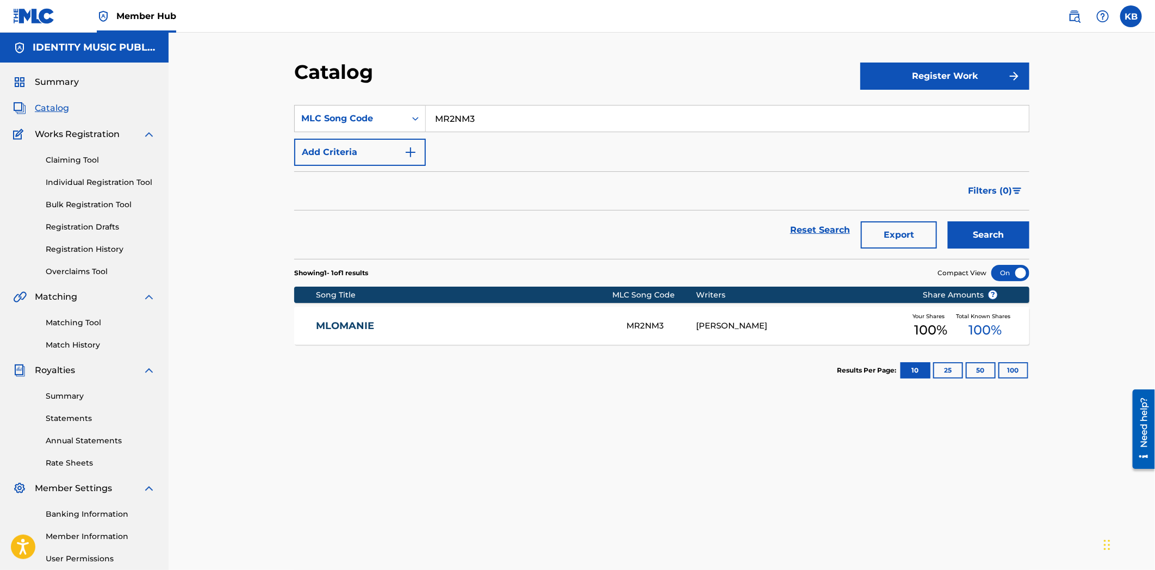
click at [453, 336] on div "MLOMANIE MR2NM3 [PERSON_NAME] Your Shares 100 % Total Known Shares 100 %" at bounding box center [661, 326] width 735 height 38
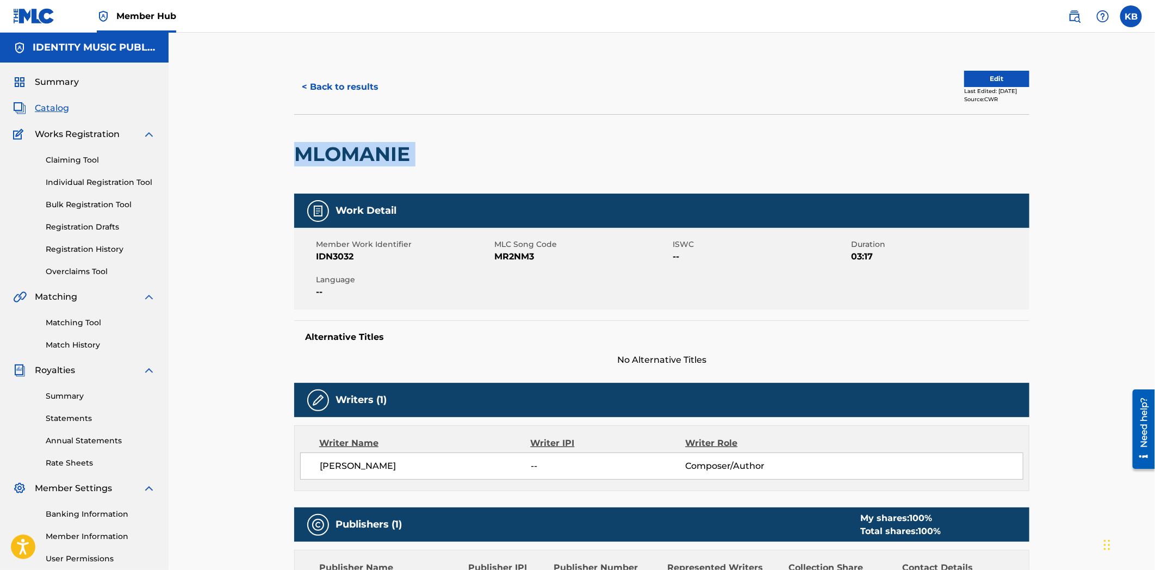
drag, startPoint x: 481, startPoint y: 161, endPoint x: 545, endPoint y: 166, distance: 64.3
click at [545, 165] on div "< Back to results Edit Last Edited: [DATE] Source: CWR MLOMANIE Work Detail Mem…" at bounding box center [662, 395] width 986 height 725
copy div "MLOMANIE"
click at [314, 83] on button "< Back to results" at bounding box center [340, 86] width 92 height 27
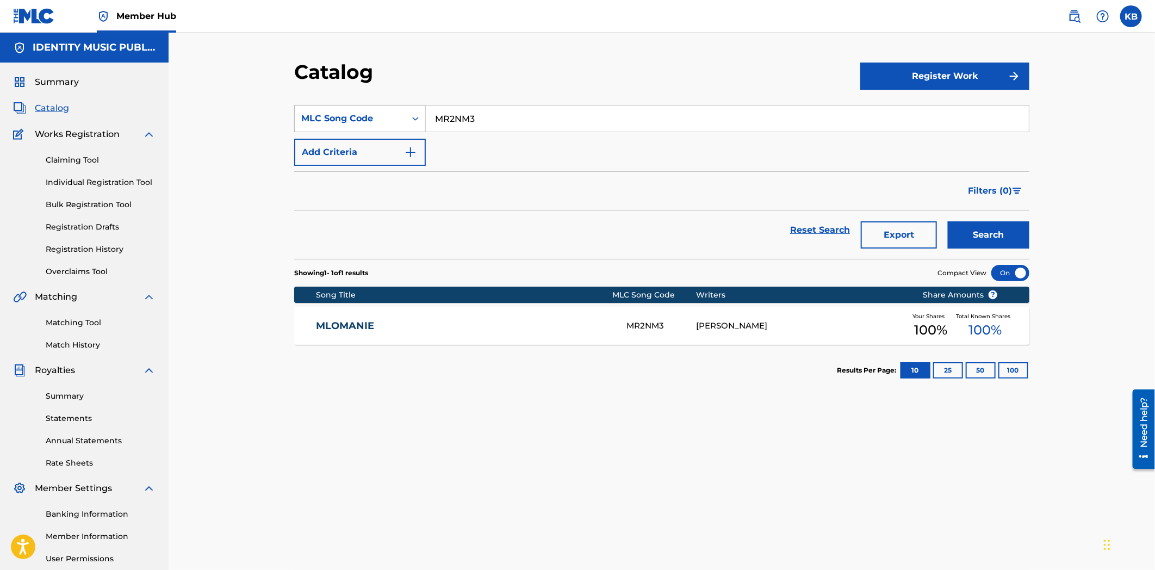
drag, startPoint x: 533, startPoint y: 127, endPoint x: 419, endPoint y: 129, distance: 114.2
click at [419, 129] on div "SearchWithCriteriadf44a62b-3be2-40d9-a77b-2c87e73e0487 MLC Song Code MR2NM3" at bounding box center [661, 118] width 735 height 27
paste input "CL11Q4"
type input "CL11Q4"
click at [1019, 235] on button "Search" at bounding box center [989, 234] width 82 height 27
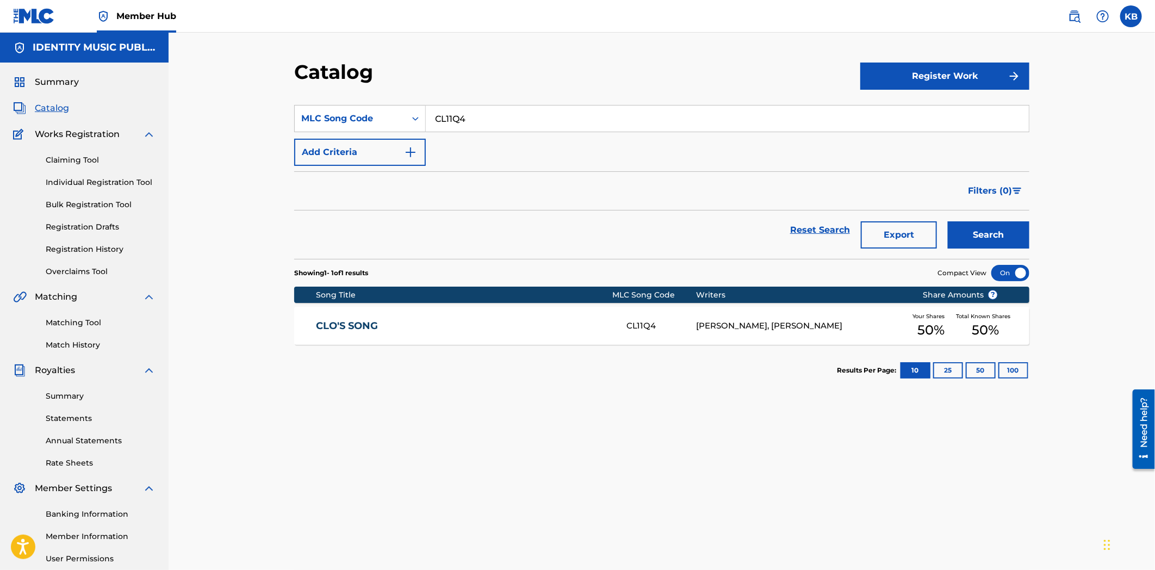
click at [349, 322] on link "CLO'S SONG" at bounding box center [464, 326] width 296 height 13
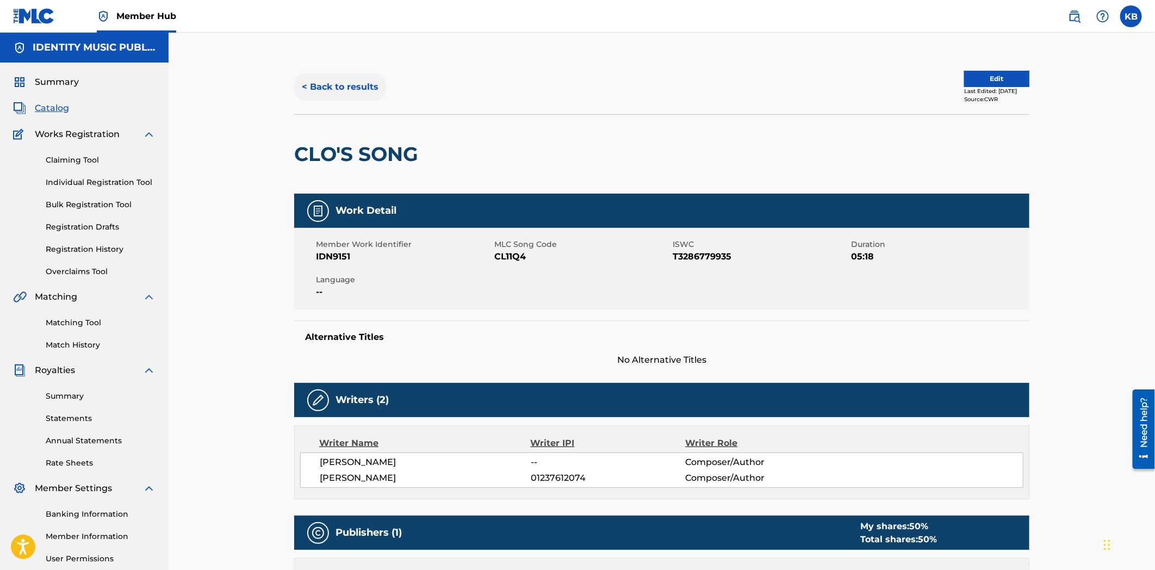
click at [343, 94] on button "< Back to results" at bounding box center [340, 86] width 92 height 27
